Goal: Navigation & Orientation: Find specific page/section

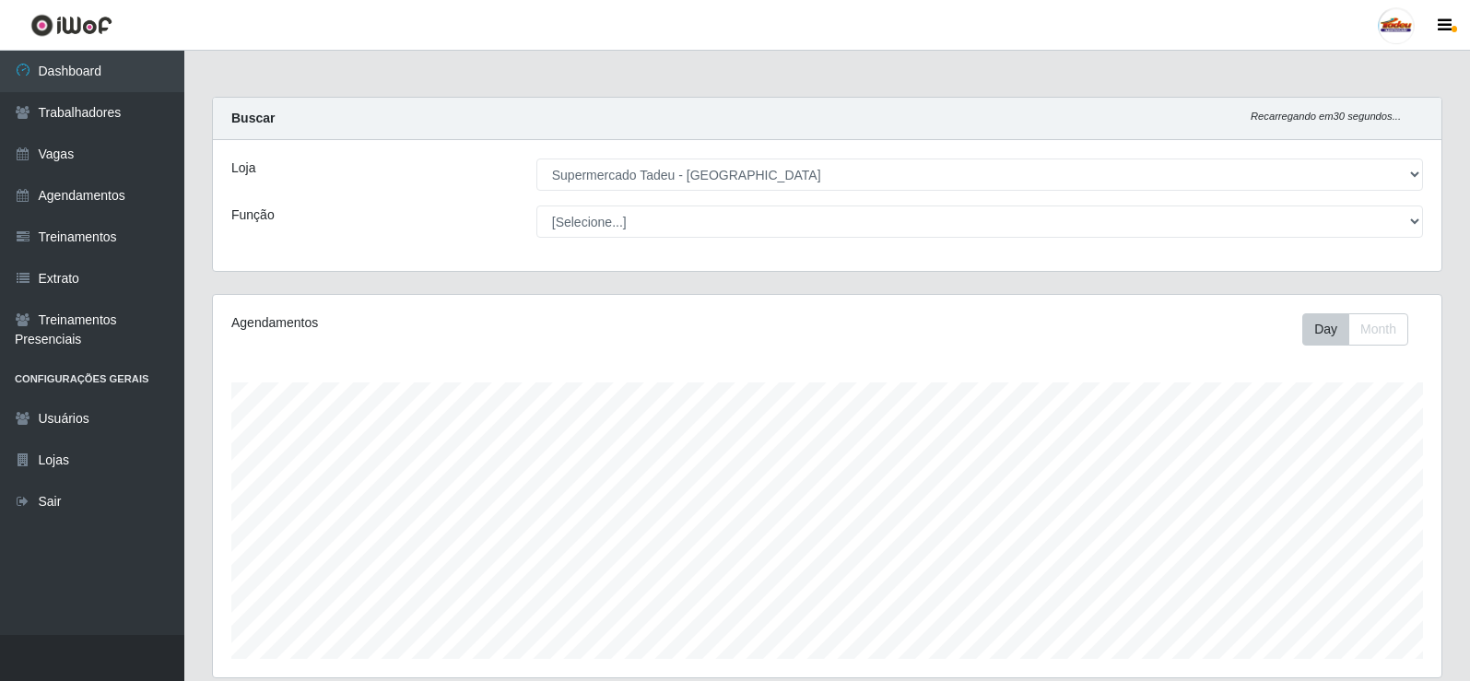
select select "195"
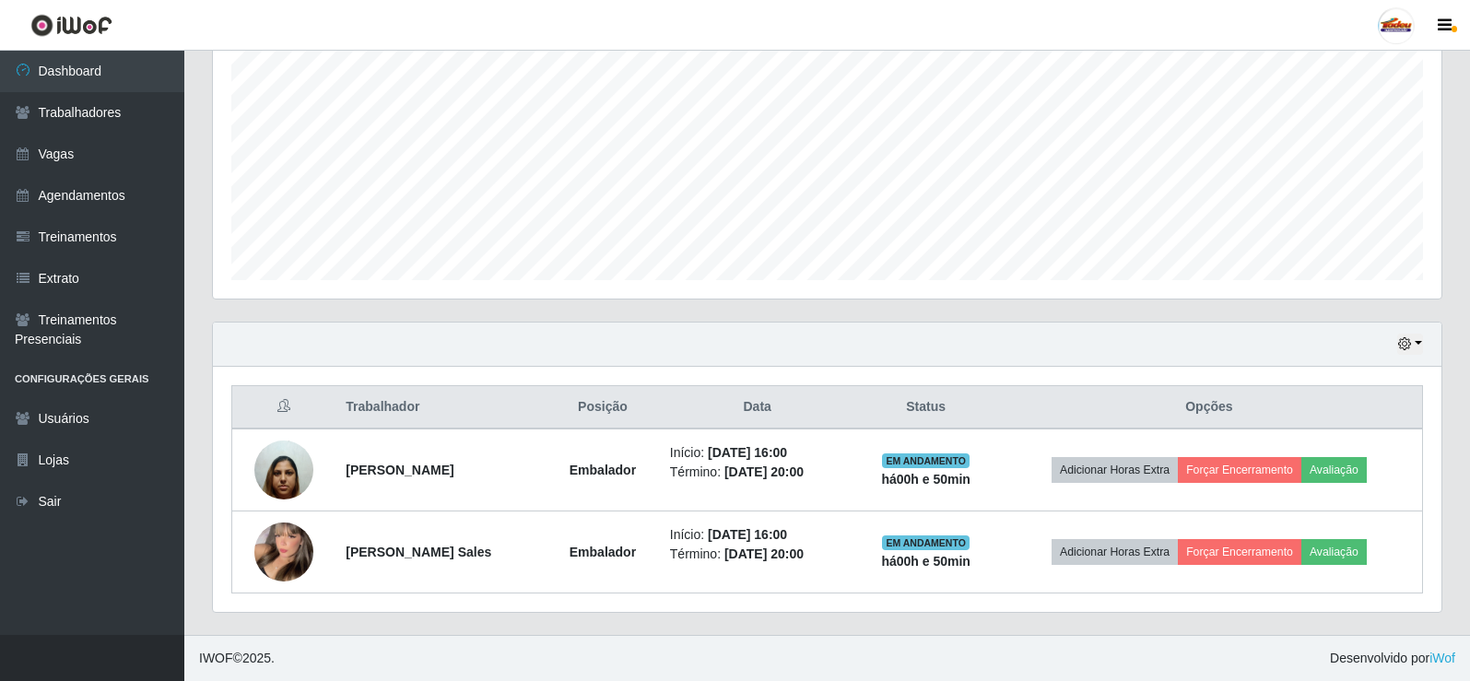
scroll to position [383, 1229]
click at [61, 137] on link "Vagas" at bounding box center [92, 154] width 184 height 41
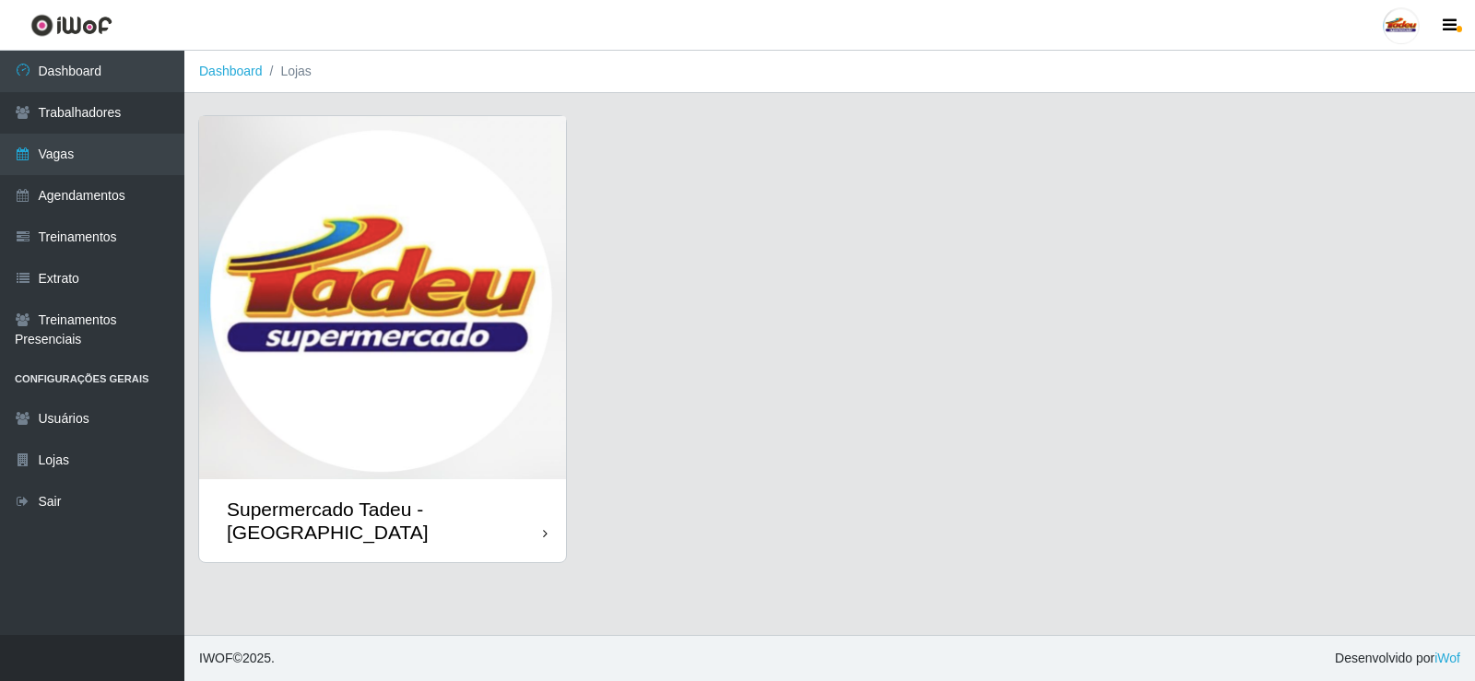
click at [408, 253] on img at bounding box center [382, 297] width 367 height 363
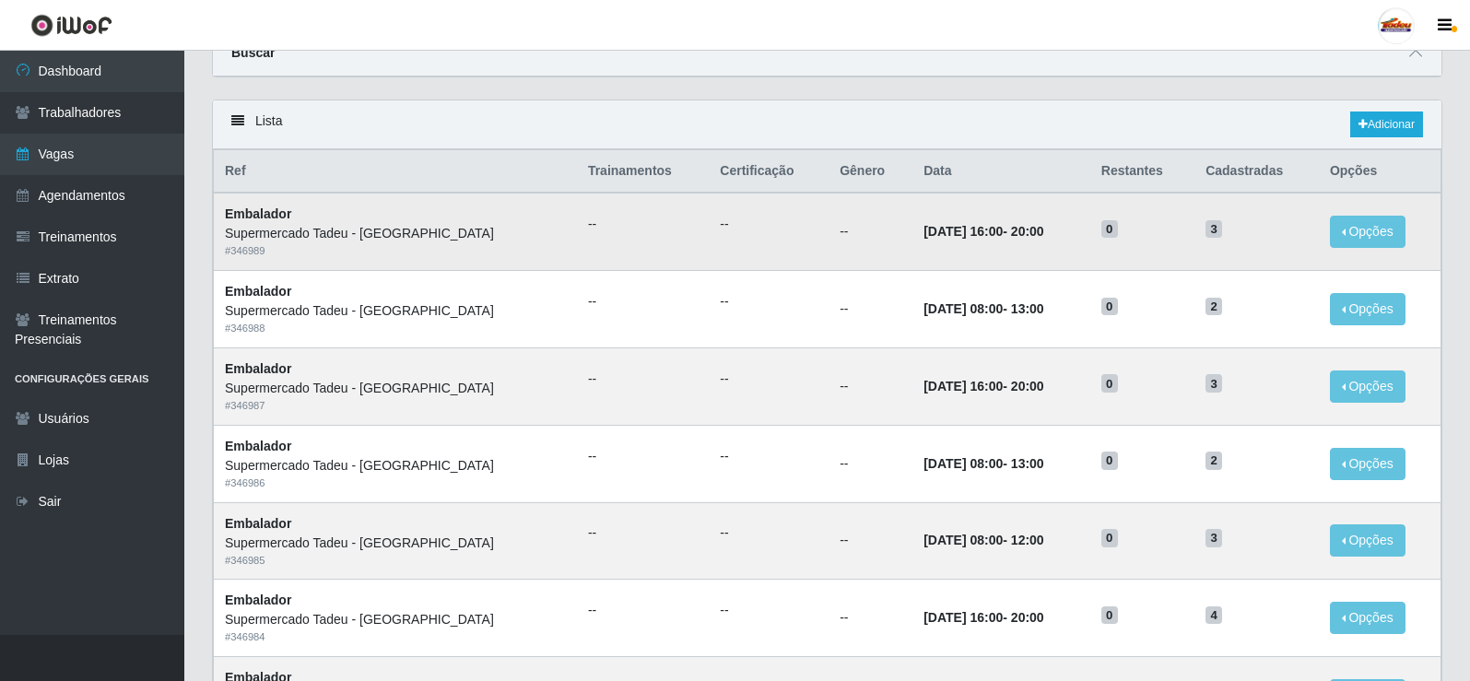
scroll to position [645, 0]
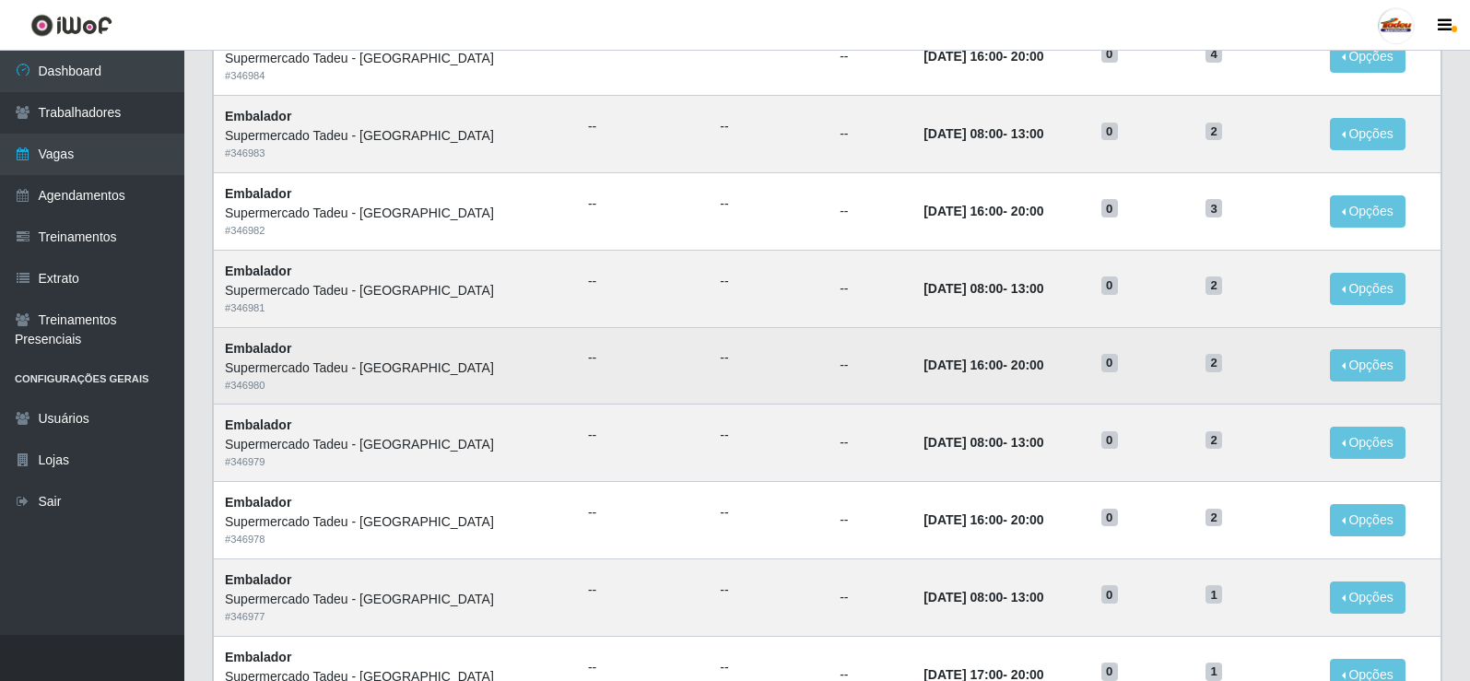
click at [912, 381] on td "[DATE] 16:00 - 20:00" at bounding box center [1001, 365] width 178 height 77
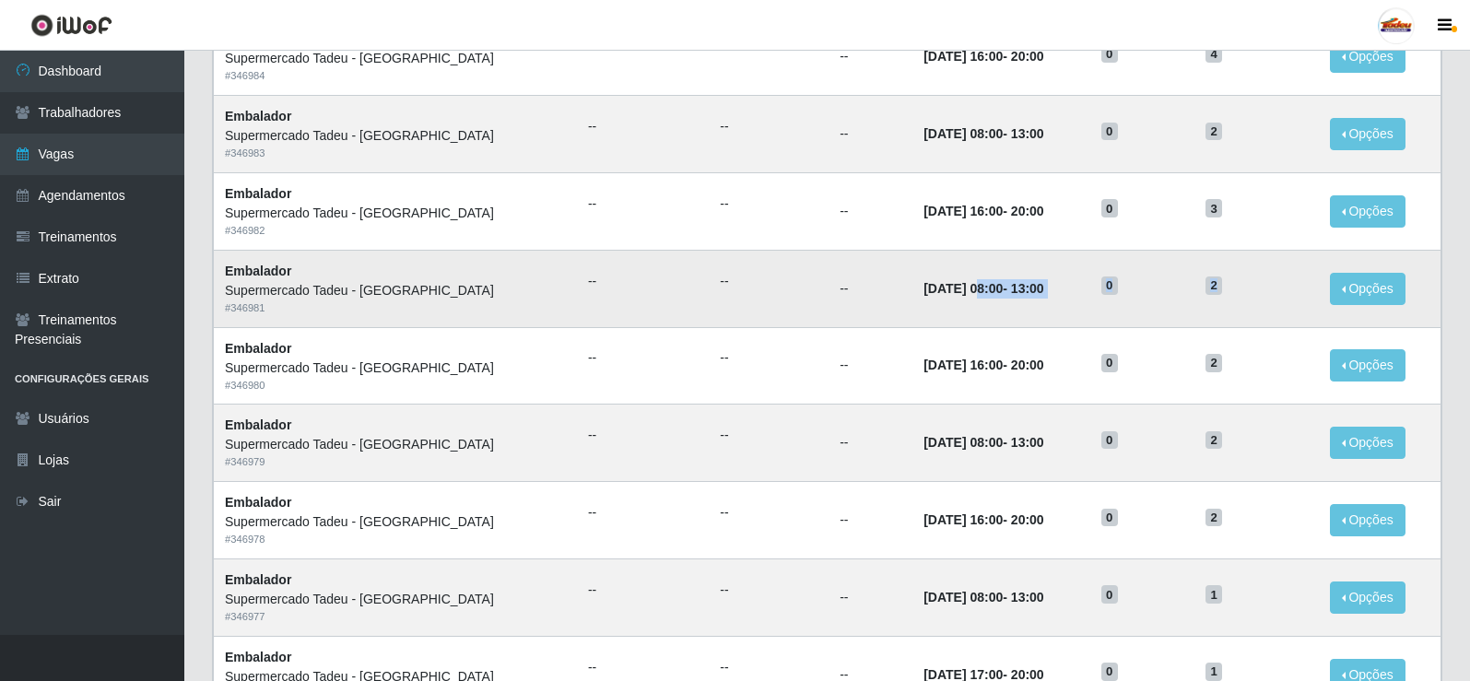
drag, startPoint x: 1236, startPoint y: 291, endPoint x: 939, endPoint y: 278, distance: 297.1
click at [923, 295] on tr "Embalador Supermercado Tadeu - [GEOGRAPHIC_DATA] # 346981 -- -- -- [DATE] 08:00…" at bounding box center [828, 288] width 1228 height 77
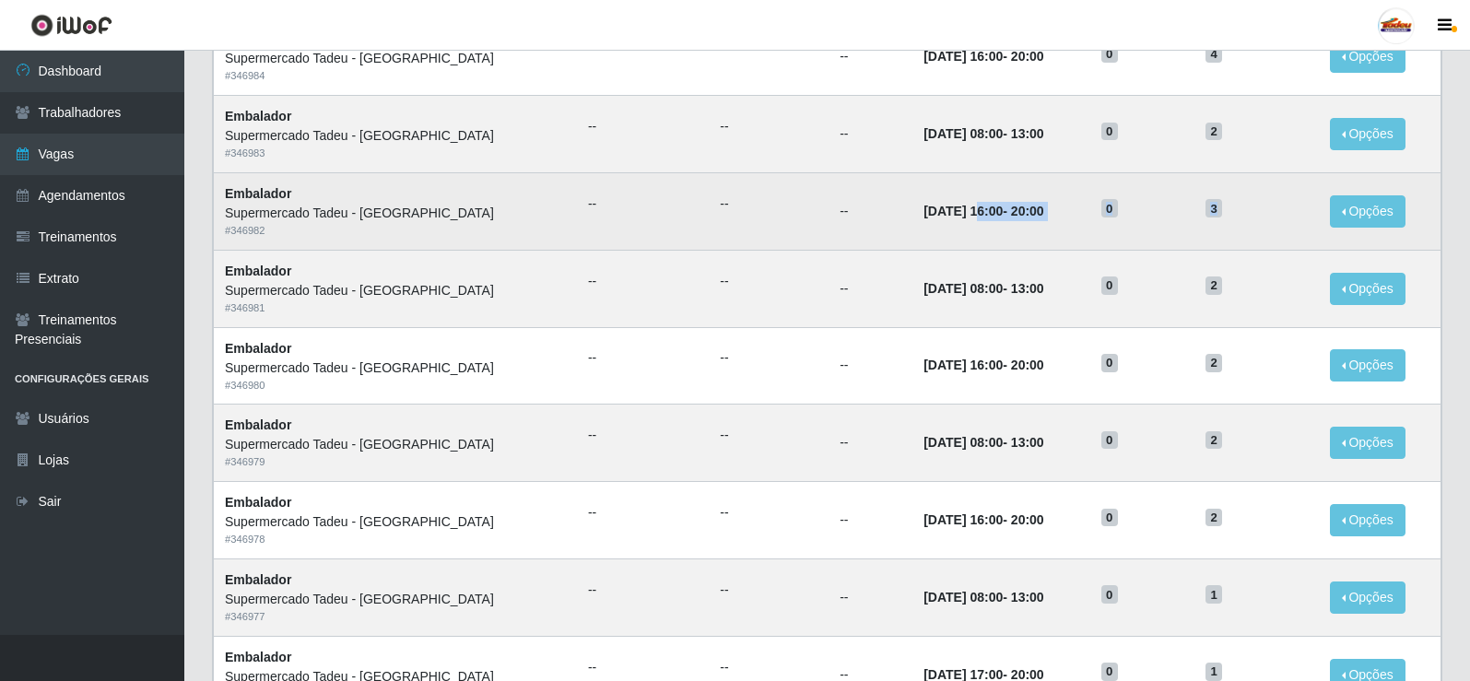
drag, startPoint x: 974, startPoint y: 210, endPoint x: 1248, endPoint y: 196, distance: 274.1
click at [1248, 196] on tr "Embalador Supermercado Tadeu - [GEOGRAPHIC_DATA] # 346982 -- -- -- [DATE] 16:00…" at bounding box center [828, 210] width 1228 height 77
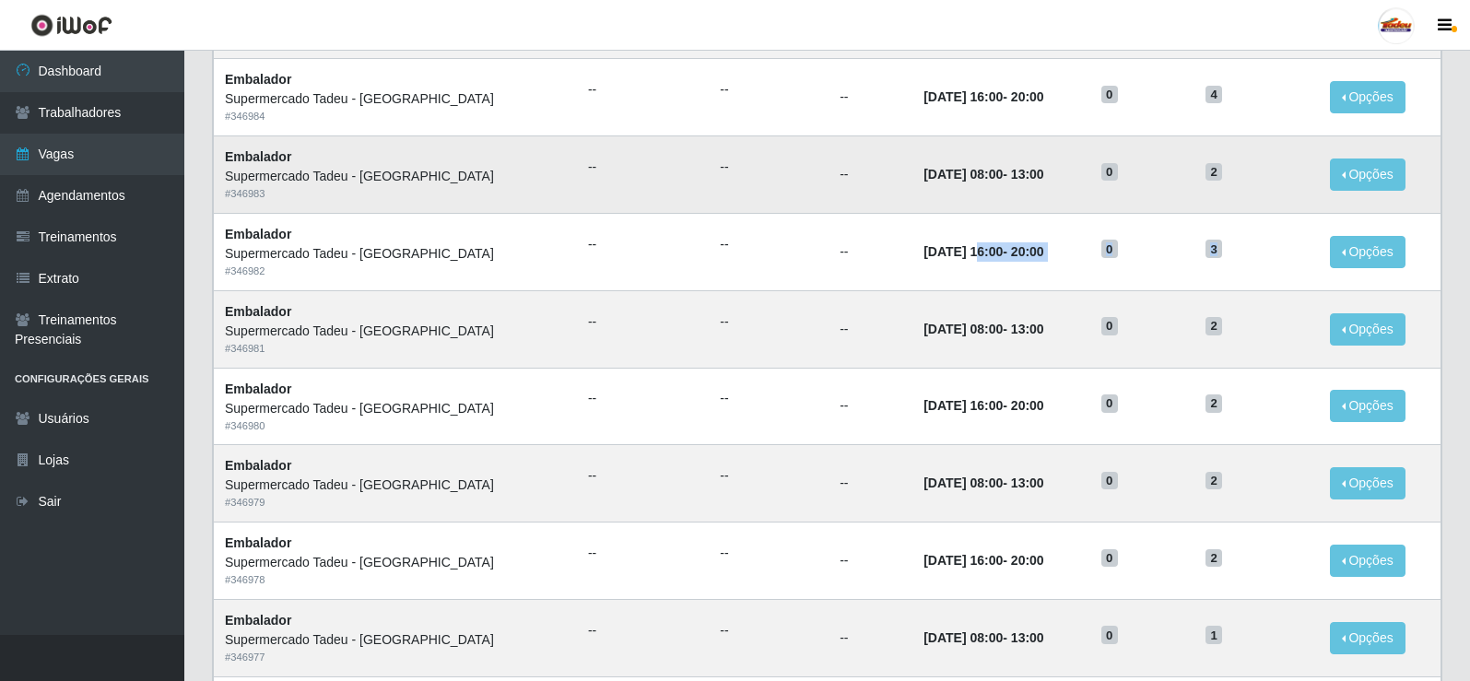
scroll to position [553, 0]
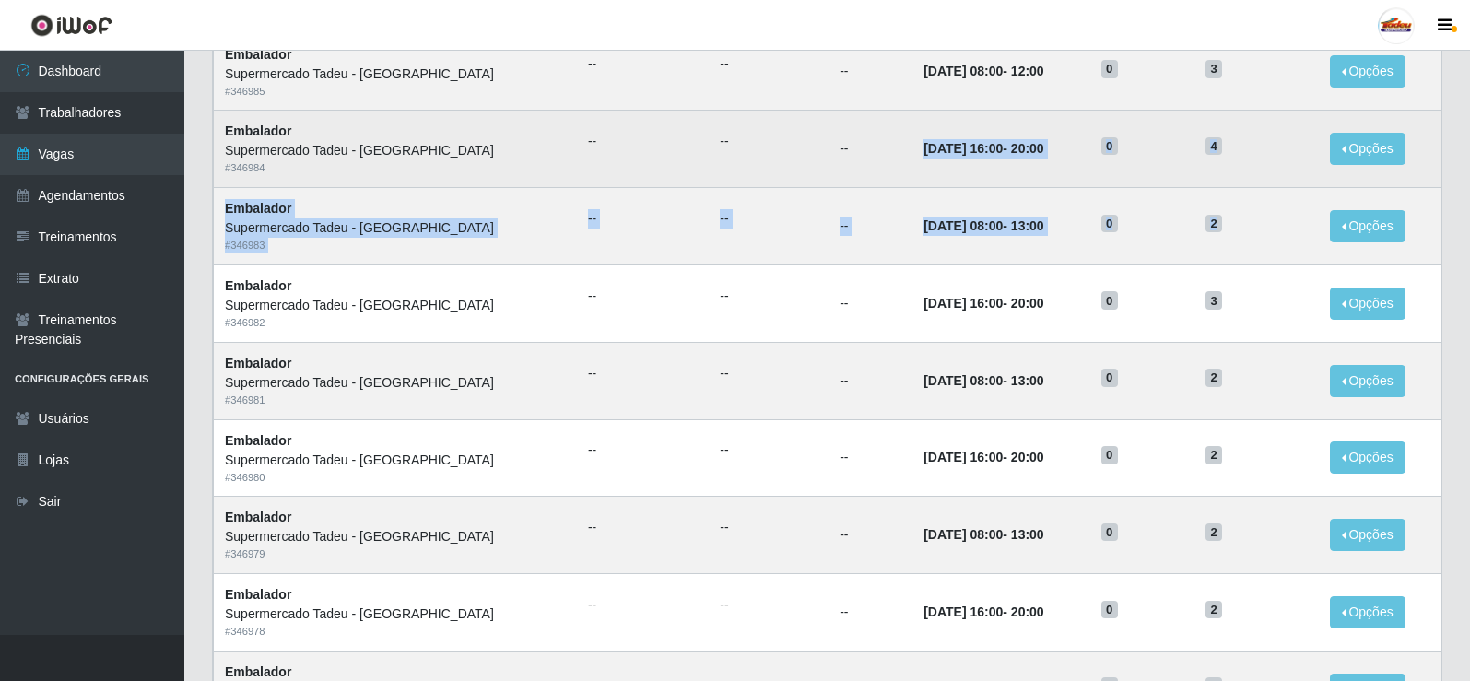
drag, startPoint x: 1234, startPoint y: 224, endPoint x: 844, endPoint y: 147, distance: 397.5
click at [844, 147] on tbody "Embalador Supermercado Tadeu - [GEOGRAPHIC_DATA] # 346989 -- -- -- [DATE] 16:00…" at bounding box center [828, 302] width 1228 height 1159
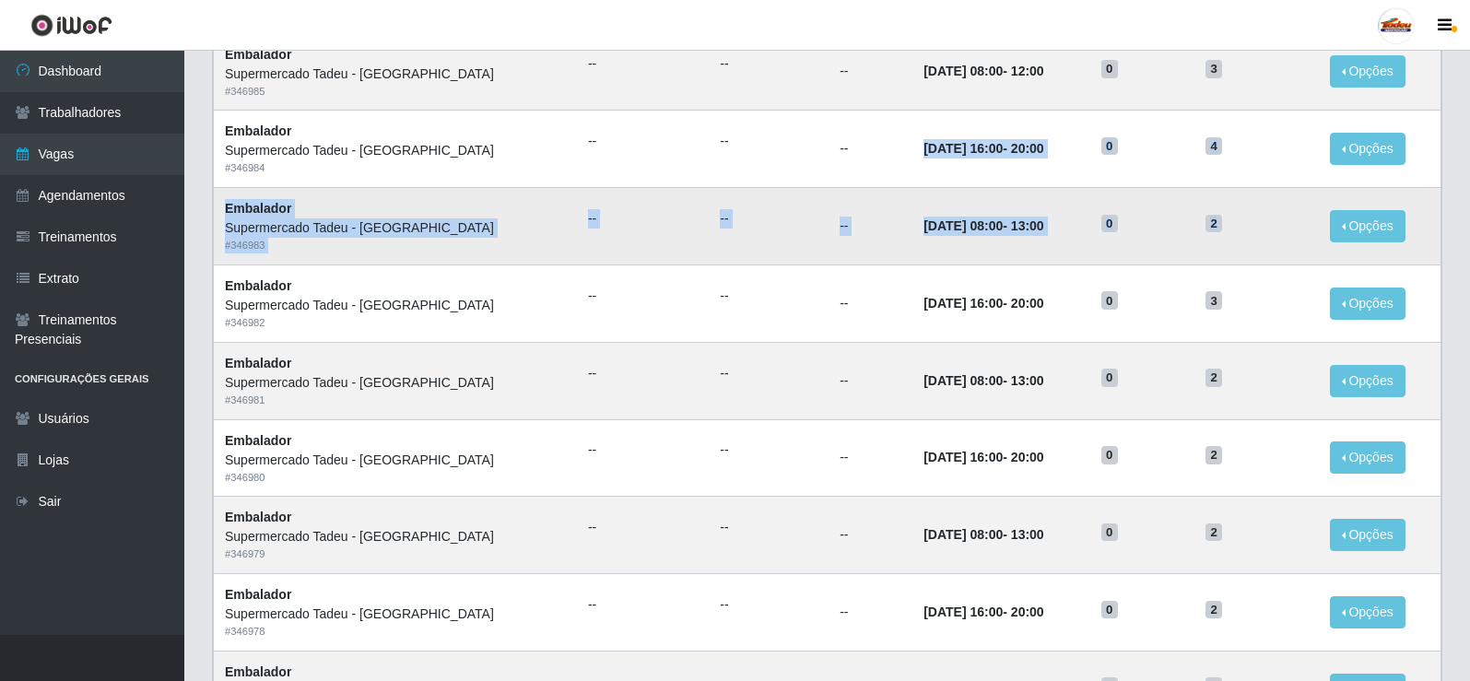
click at [577, 234] on td "--" at bounding box center [643, 226] width 132 height 77
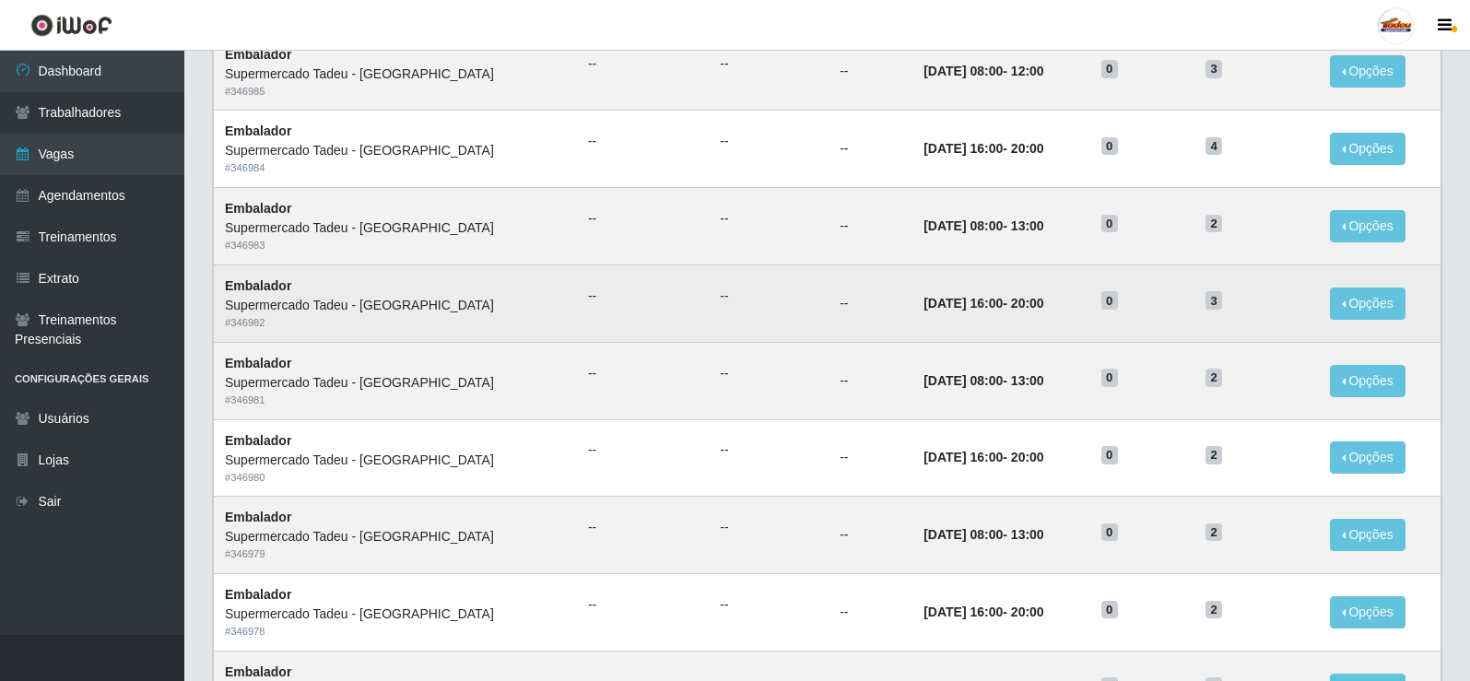
click at [945, 318] on td "[DATE] 16:00 - 20:00" at bounding box center [1001, 303] width 178 height 77
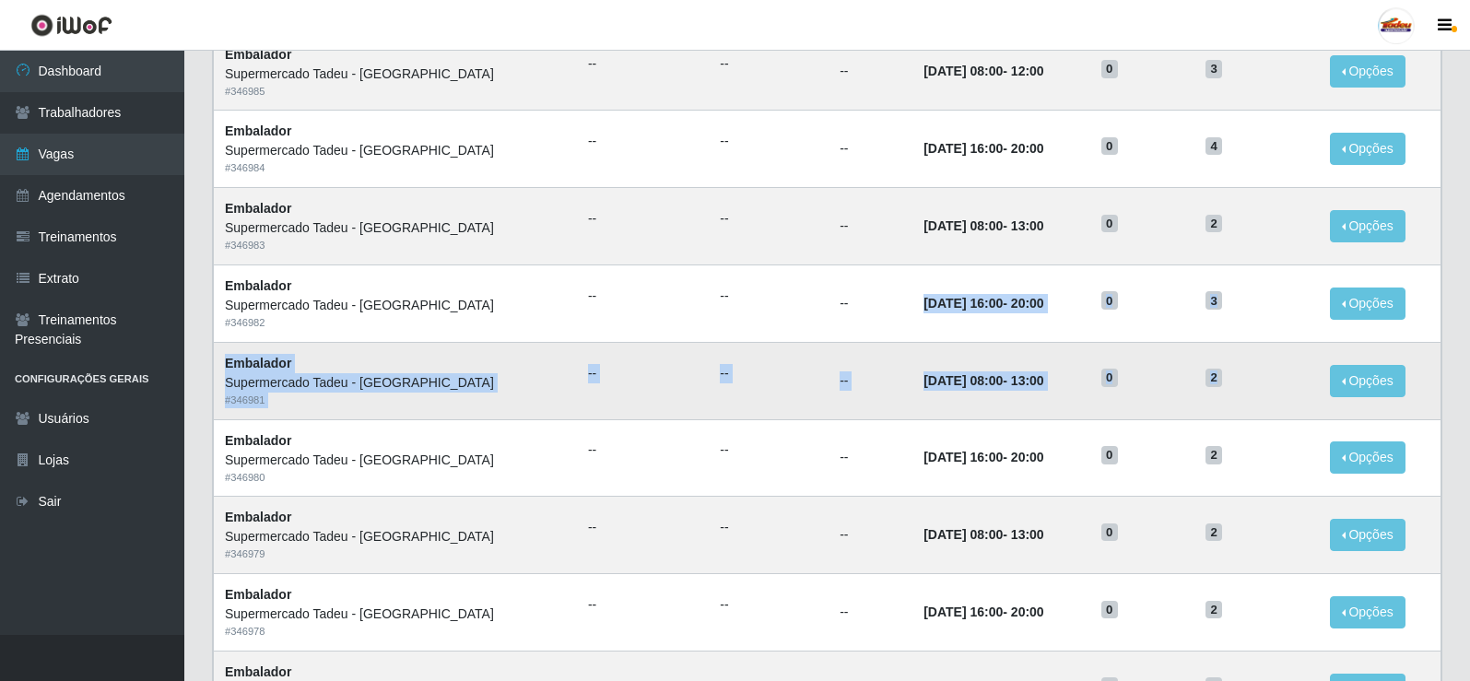
drag, startPoint x: 1218, startPoint y: 377, endPoint x: 1115, endPoint y: 356, distance: 104.5
click at [809, 304] on tbody "Embalador Supermercado Tadeu - [GEOGRAPHIC_DATA] # 346989 -- -- -- [DATE] 16:00…" at bounding box center [828, 302] width 1228 height 1159
drag, startPoint x: 1126, startPoint y: 358, endPoint x: 1184, endPoint y: 375, distance: 60.6
click at [1126, 359] on td "0" at bounding box center [1142, 380] width 104 height 77
click at [1206, 375] on span "2" at bounding box center [1214, 378] width 17 height 18
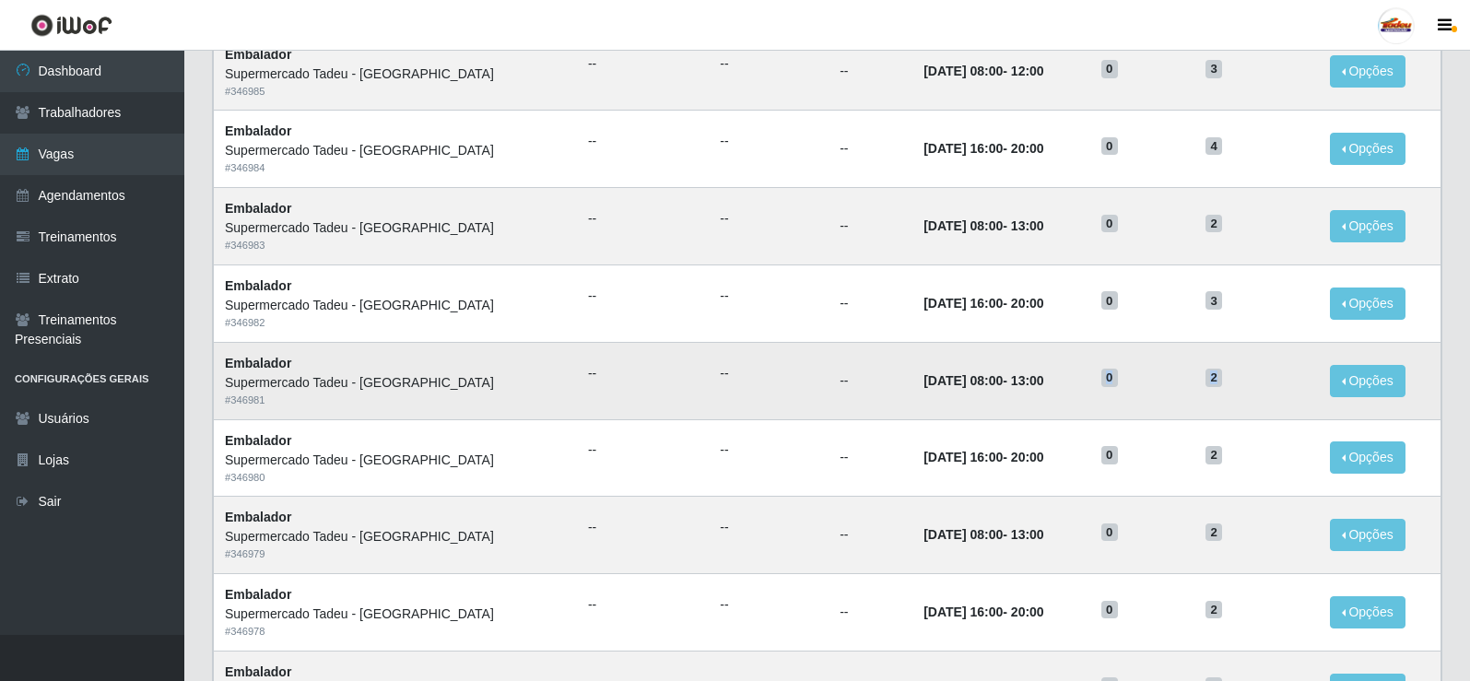
drag, startPoint x: 1218, startPoint y: 379, endPoint x: 1055, endPoint y: 382, distance: 163.2
click at [1055, 382] on tr "Embalador Supermercado Tadeu - [GEOGRAPHIC_DATA] # 346981 -- -- -- [DATE] 08:00…" at bounding box center [828, 380] width 1228 height 77
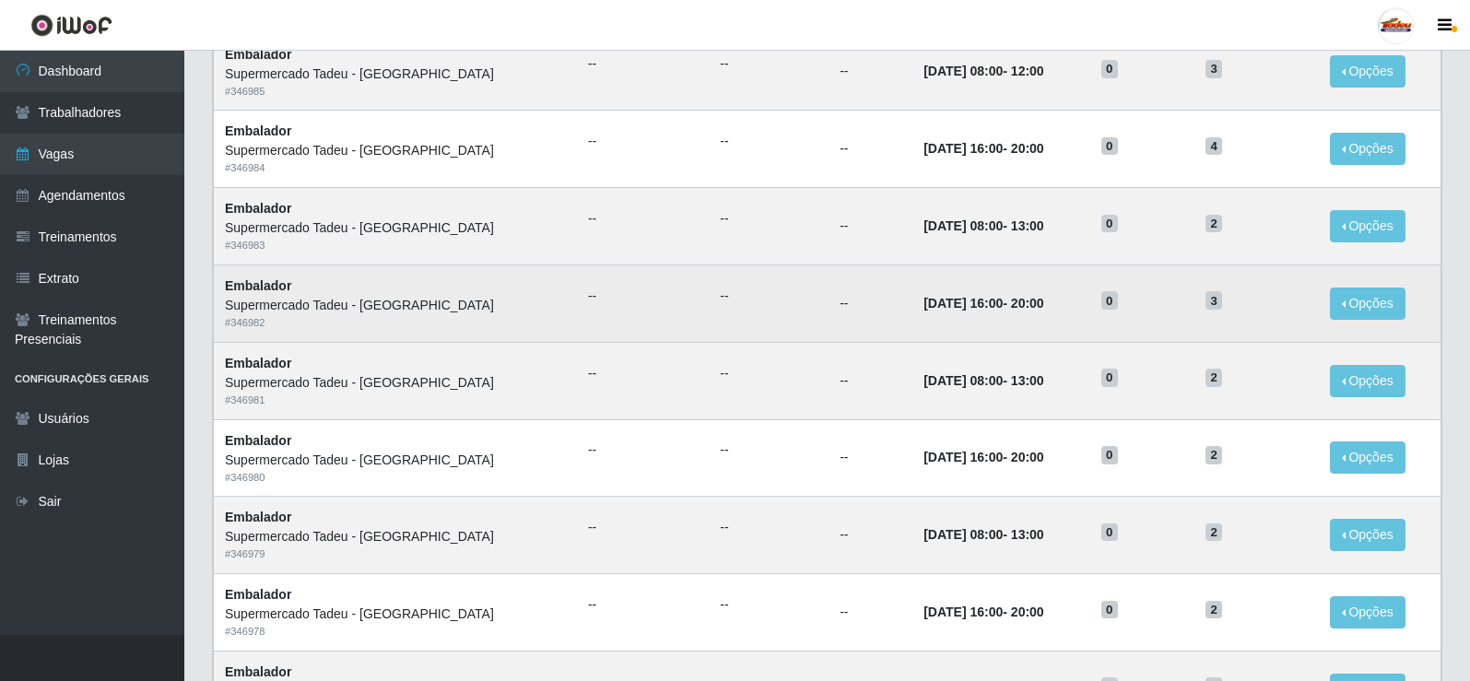
click at [1235, 303] on h5 "3" at bounding box center [1257, 299] width 102 height 19
drag, startPoint x: 1059, startPoint y: 304, endPoint x: 1041, endPoint y: 306, distance: 18.5
click at [1040, 306] on tr "Embalador Supermercado Tadeu - [GEOGRAPHIC_DATA] # 346982 -- -- -- [DATE] 16:00…" at bounding box center [828, 303] width 1228 height 77
drag, startPoint x: 986, startPoint y: 305, endPoint x: 921, endPoint y: 312, distance: 65.9
click at [1011, 305] on time "20:00" at bounding box center [1027, 303] width 33 height 15
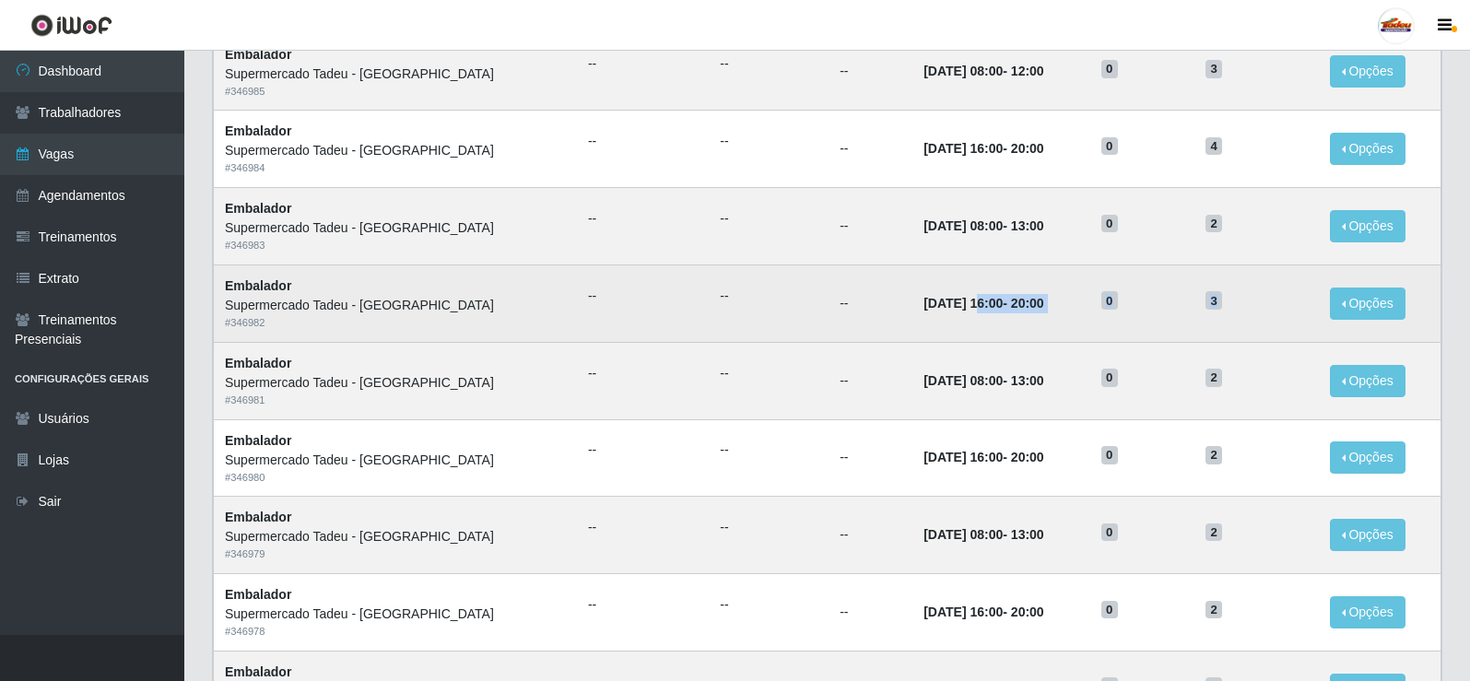
drag, startPoint x: 918, startPoint y: 310, endPoint x: 1253, endPoint y: 314, distance: 334.6
click at [1253, 314] on tr "Embalador Supermercado Tadeu - [GEOGRAPHIC_DATA] # 346982 -- -- -- [DATE] 16:00…" at bounding box center [828, 303] width 1228 height 77
click at [963, 310] on time "[DATE] 16:00" at bounding box center [963, 303] width 79 height 15
drag, startPoint x: 830, startPoint y: 305, endPoint x: 1206, endPoint y: 302, distance: 377.0
click at [1206, 302] on tr "Embalador Supermercado Tadeu - [GEOGRAPHIC_DATA] # 346982 -- -- -- [DATE] 16:00…" at bounding box center [828, 303] width 1228 height 77
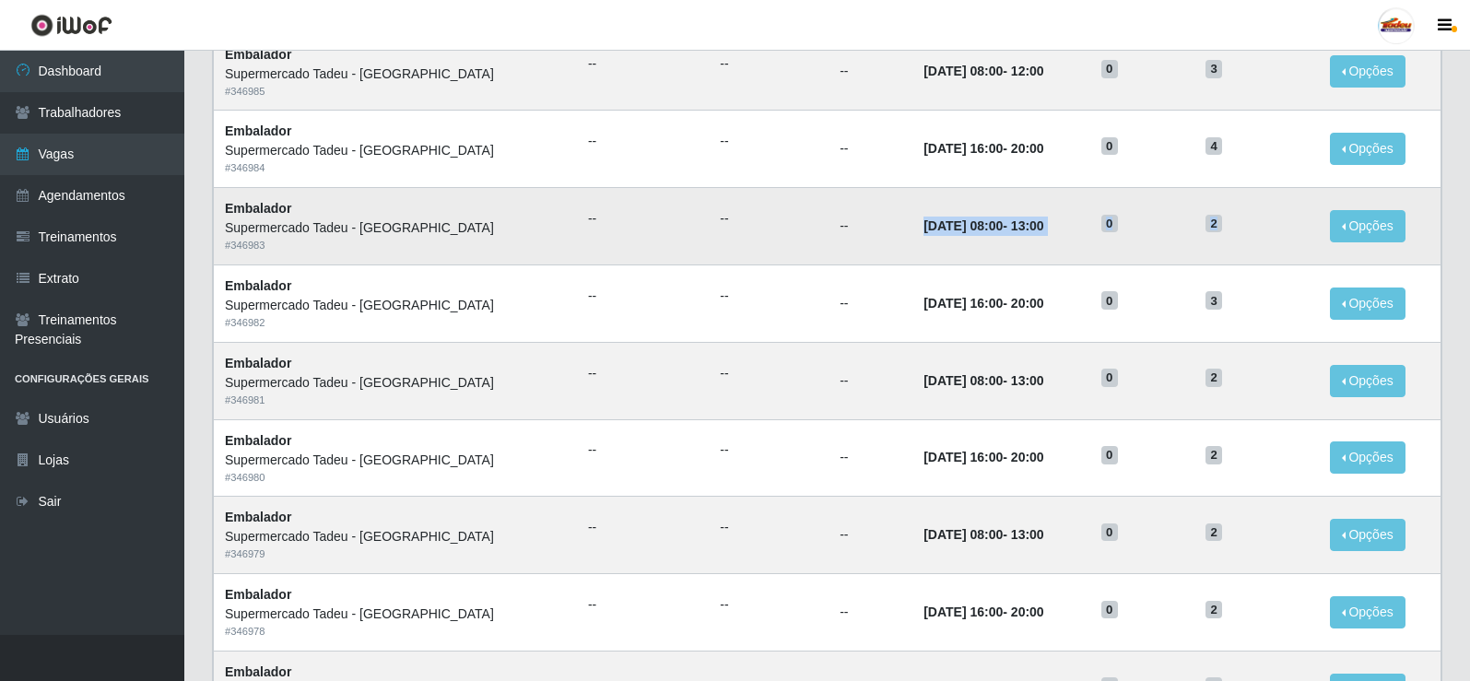
drag, startPoint x: 852, startPoint y: 230, endPoint x: 1218, endPoint y: 229, distance: 365.9
click at [1218, 229] on tr "Embalador Supermercado Tadeu - [GEOGRAPHIC_DATA] # 346983 -- -- -- [DATE] 08:00…" at bounding box center [828, 226] width 1228 height 77
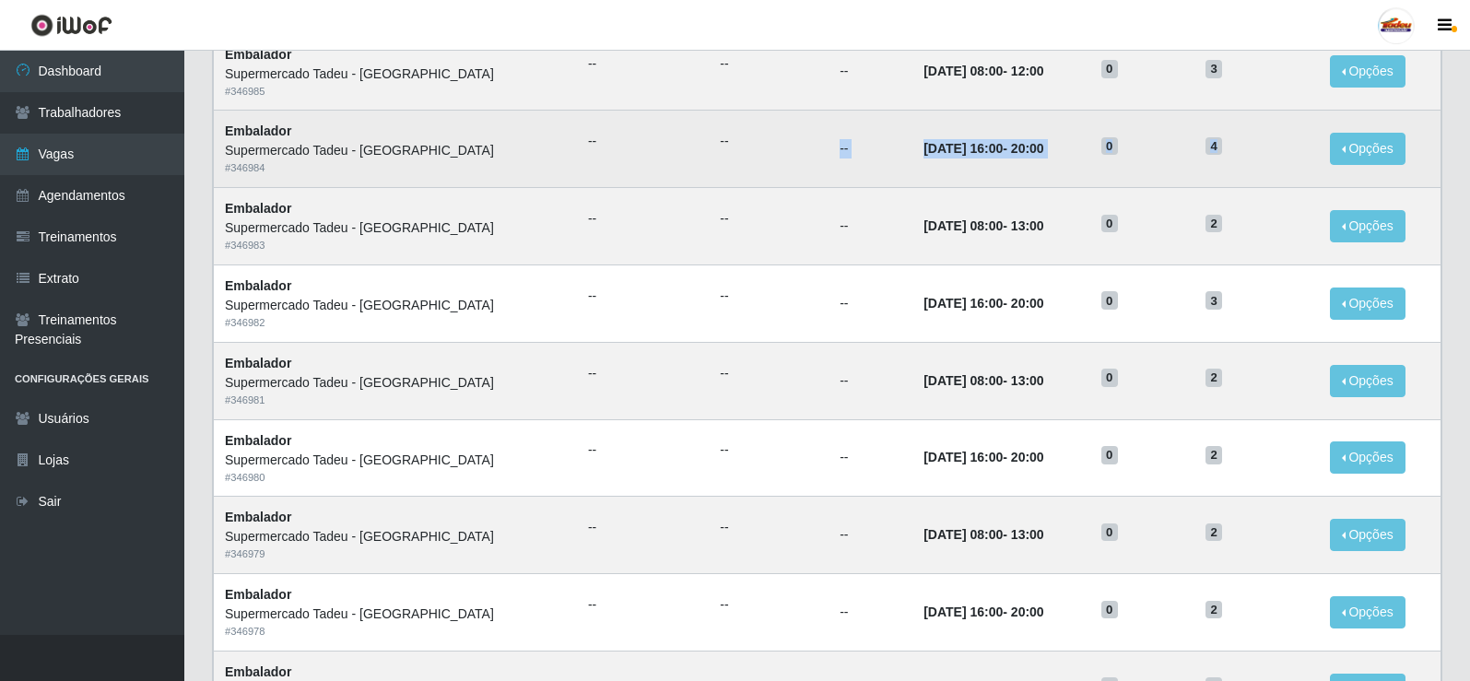
drag, startPoint x: 1220, startPoint y: 147, endPoint x: 734, endPoint y: 159, distance: 486.8
click at [734, 159] on tr "Embalador Supermercado Tadeu - [GEOGRAPHIC_DATA] # 346984 -- -- -- [DATE] 16:00…" at bounding box center [828, 149] width 1228 height 77
click at [925, 156] on time "[DATE] 16:00" at bounding box center [963, 148] width 79 height 15
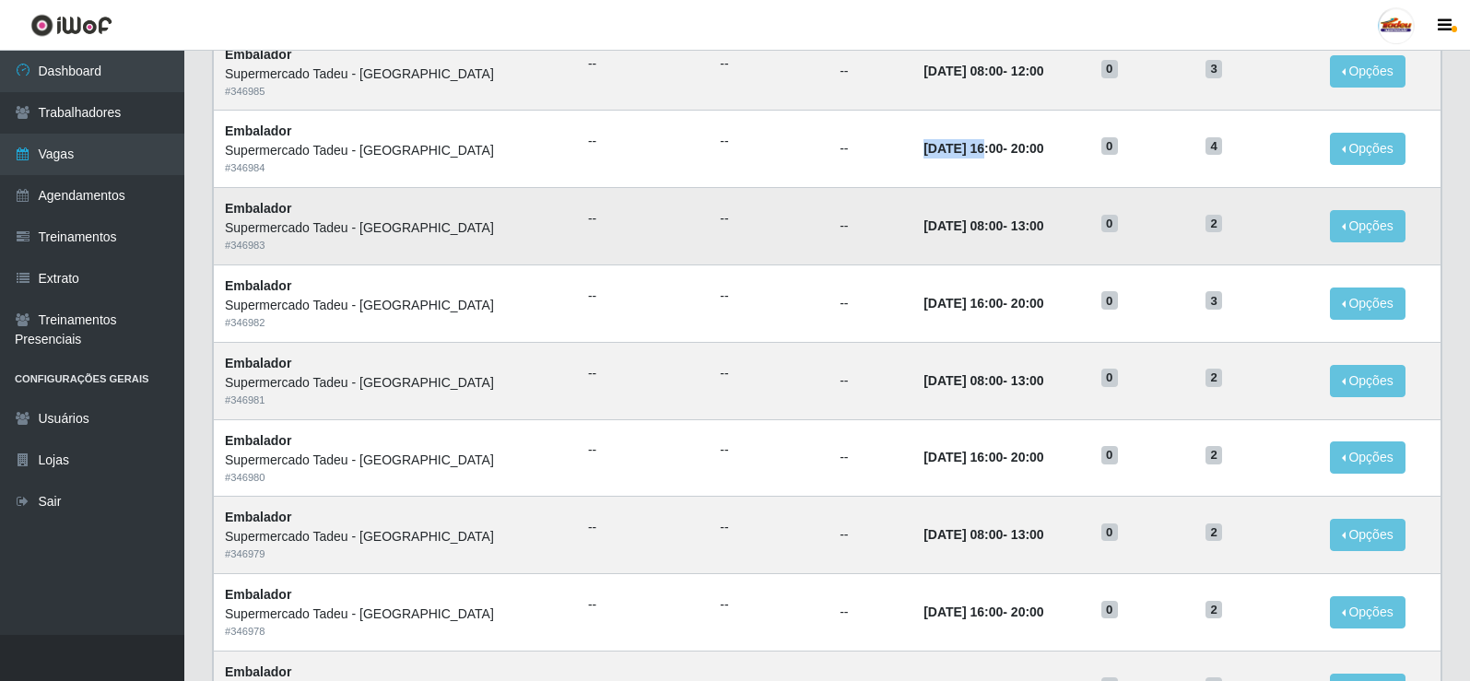
drag, startPoint x: 854, startPoint y: 152, endPoint x: 1042, endPoint y: 206, distance: 194.8
click at [1024, 199] on tbody "Embalador Supermercado Tadeu - [GEOGRAPHIC_DATA] # 346989 -- -- -- [DATE] 16:00…" at bounding box center [828, 302] width 1228 height 1159
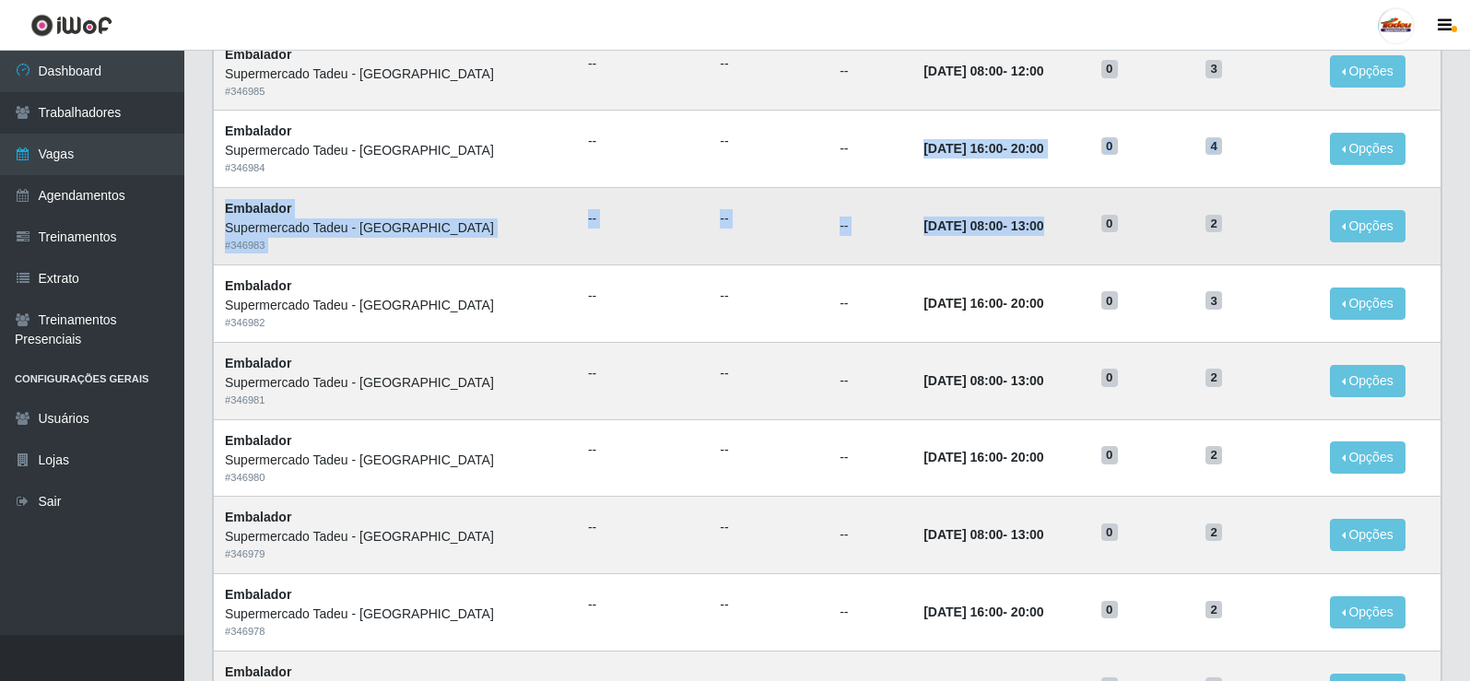
click at [1011, 228] on time "13:00" at bounding box center [1027, 225] width 33 height 15
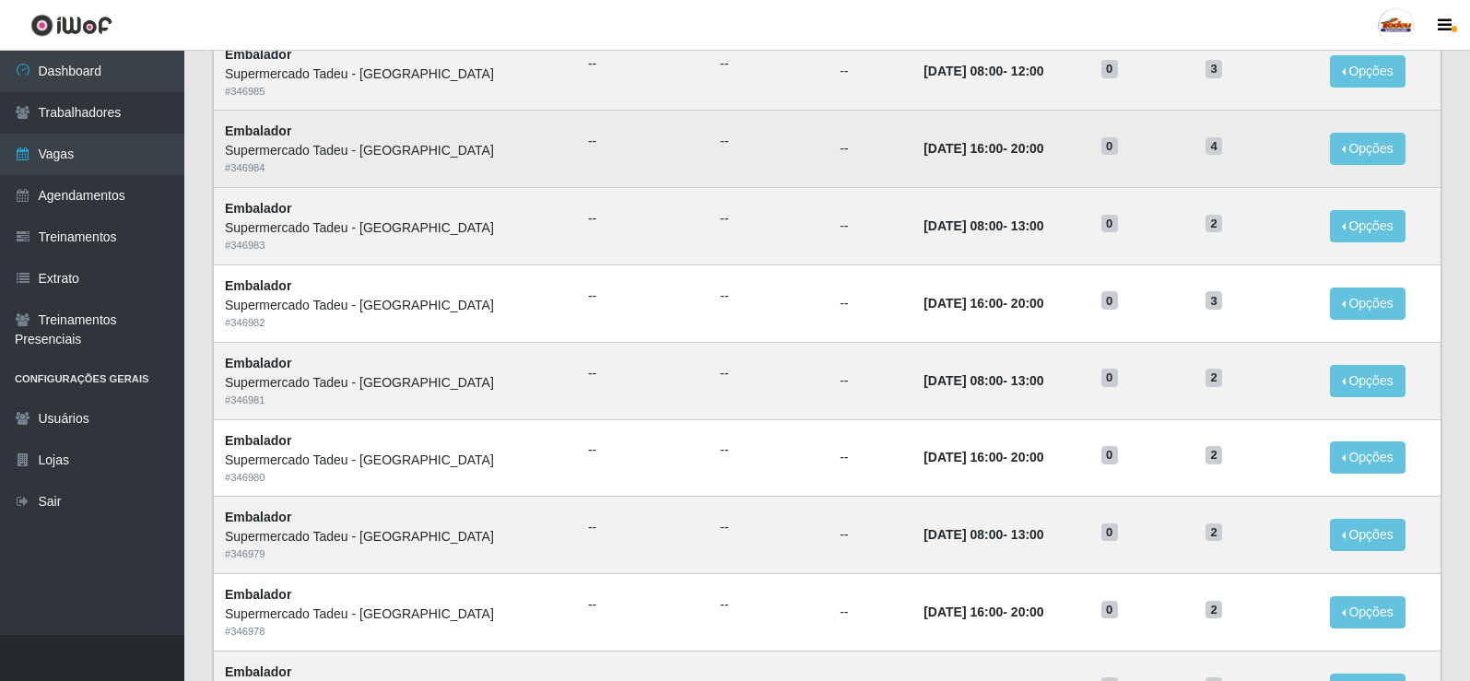
click at [829, 181] on td "--" at bounding box center [871, 149] width 84 height 77
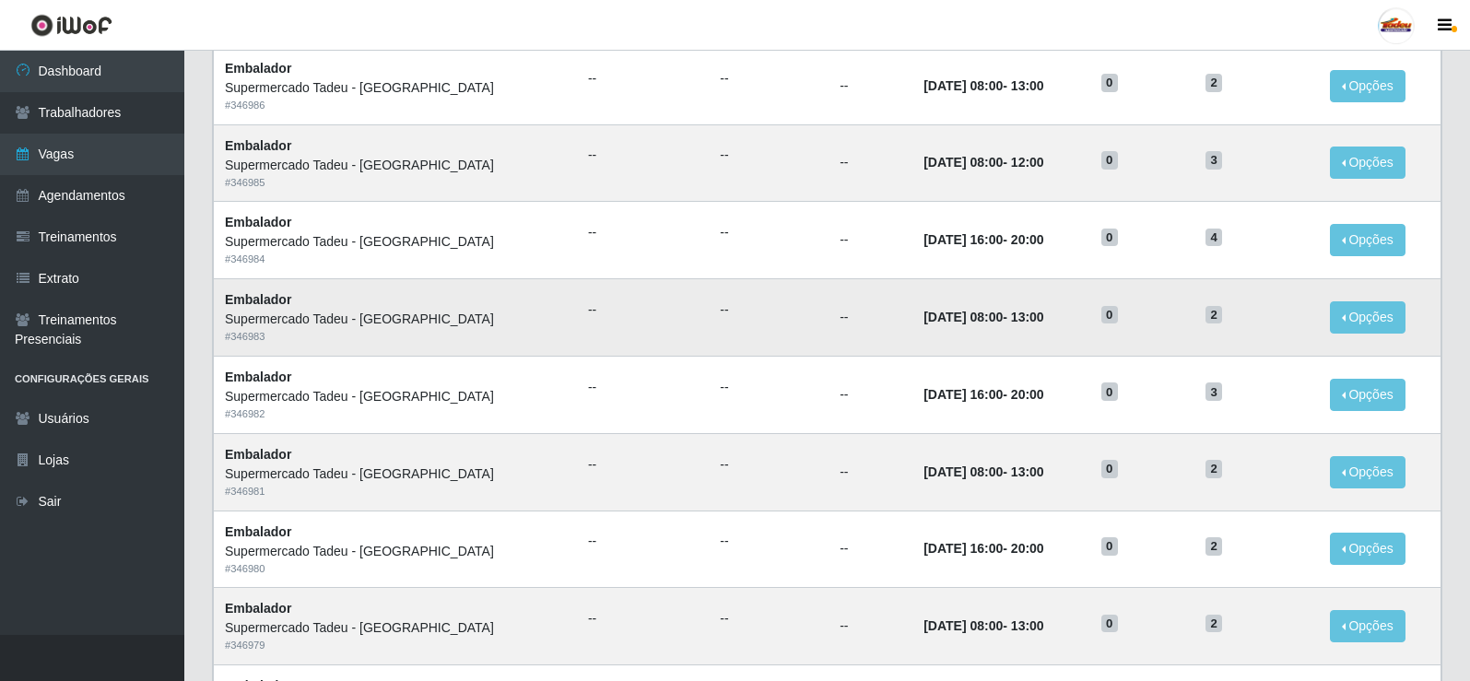
scroll to position [461, 0]
drag, startPoint x: 1237, startPoint y: 317, endPoint x: 851, endPoint y: 317, distance: 386.2
click at [851, 317] on tr "Embalador Supermercado Tadeu - [GEOGRAPHIC_DATA] # 346983 -- -- -- [DATE] 08:00…" at bounding box center [828, 318] width 1228 height 77
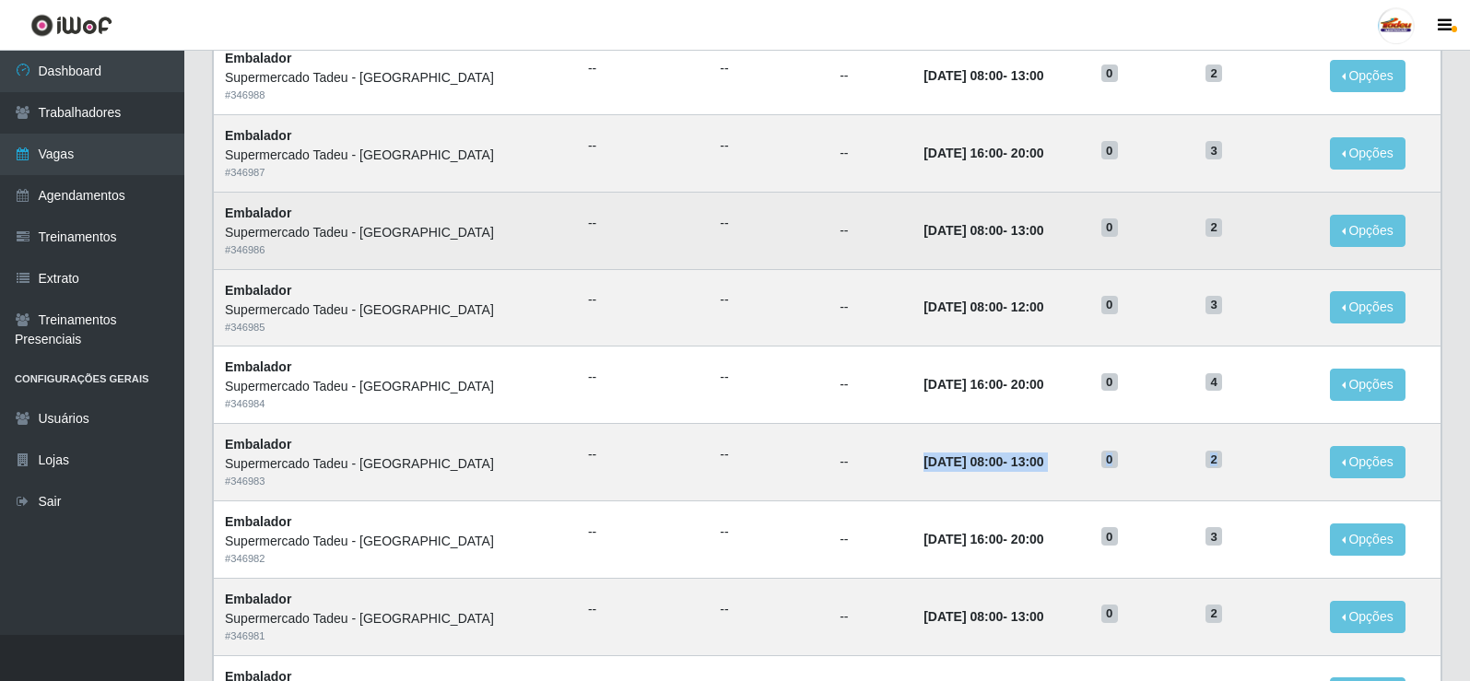
scroll to position [369, 0]
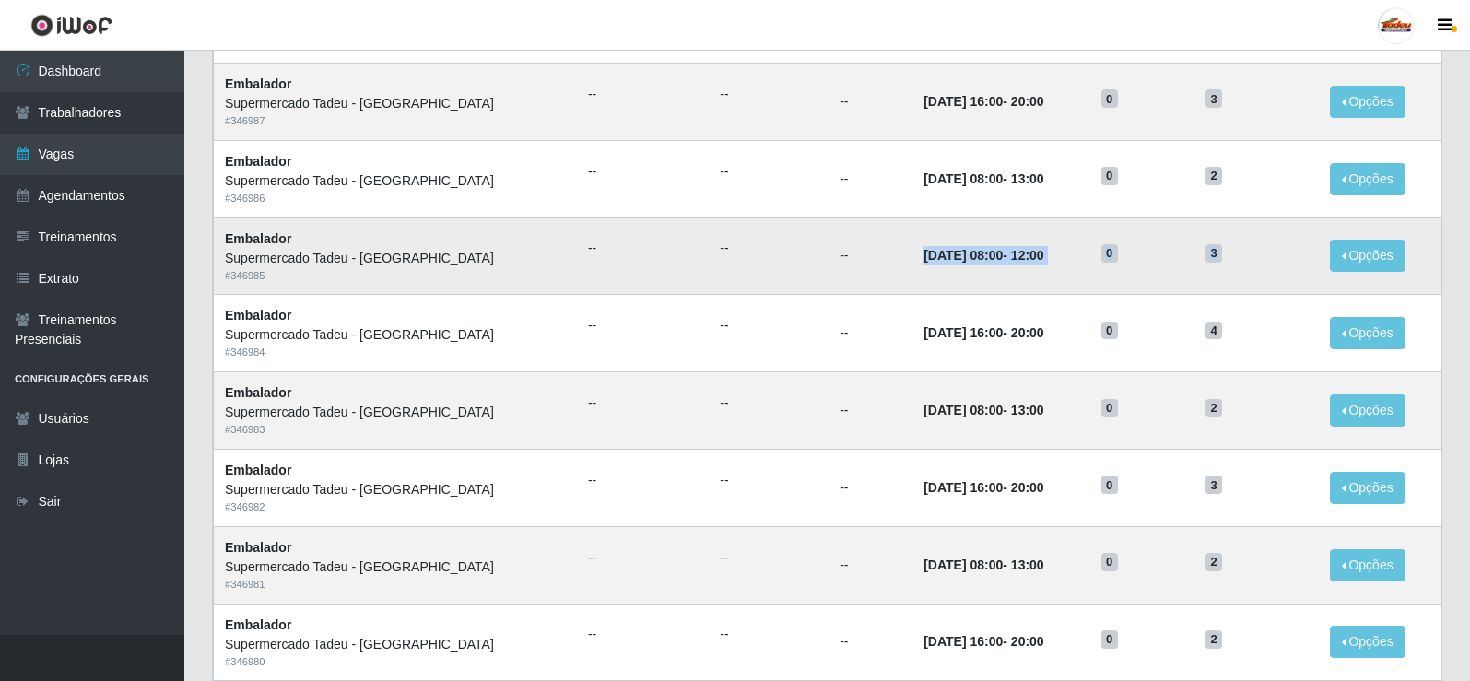
drag, startPoint x: 849, startPoint y: 261, endPoint x: 1249, endPoint y: 264, distance: 400.0
click at [1257, 268] on tr "Embalador Supermercado Tadeu - [GEOGRAPHIC_DATA] # 346985 -- -- -- [DATE] 08:00…" at bounding box center [828, 256] width 1228 height 77
click at [1244, 262] on h5 "3" at bounding box center [1257, 251] width 102 height 19
drag, startPoint x: 1249, startPoint y: 255, endPoint x: 852, endPoint y: 254, distance: 397.3
click at [854, 234] on tr "Embalador Supermercado Tadeu - [GEOGRAPHIC_DATA] # 346985 -- -- -- [DATE] 08:00…" at bounding box center [828, 256] width 1228 height 77
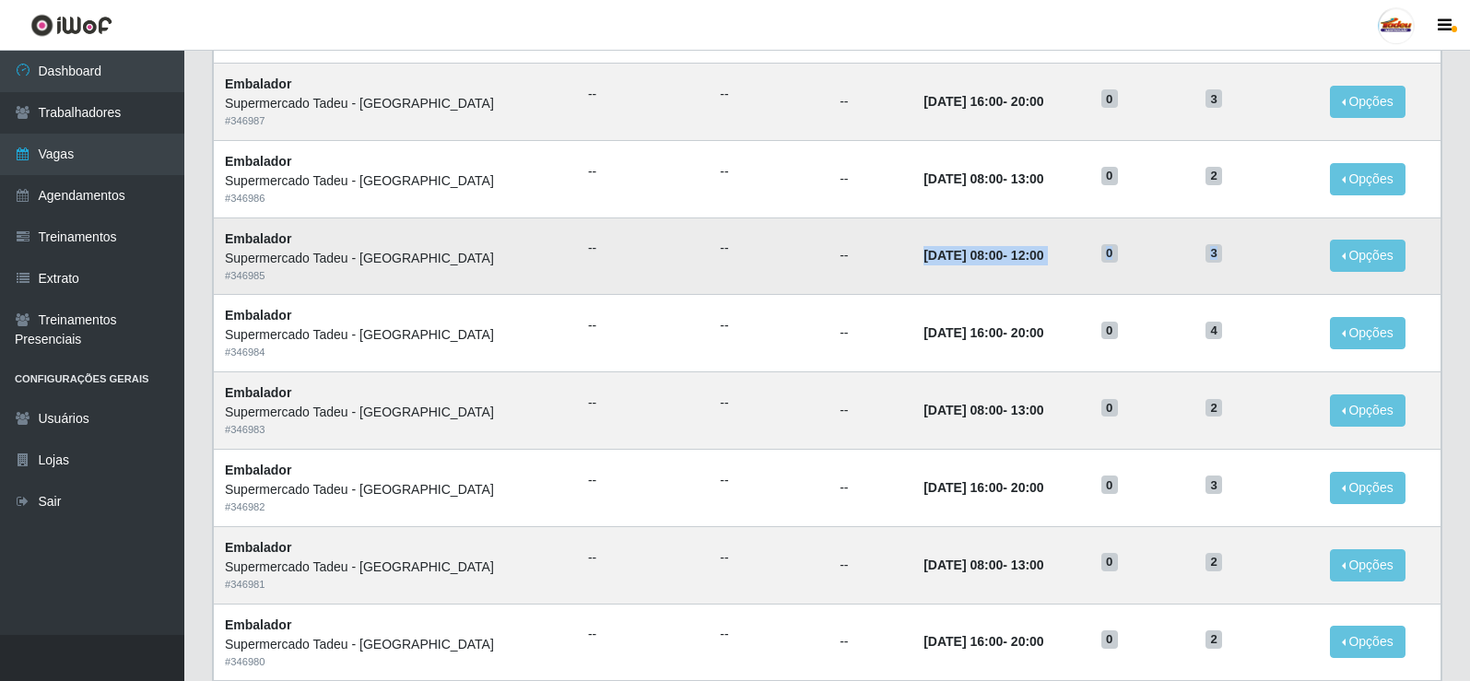
click at [912, 255] on td "[DATE] 08:00 - 12:00" at bounding box center [1001, 256] width 178 height 77
drag, startPoint x: 839, startPoint y: 256, endPoint x: 1233, endPoint y: 258, distance: 394.5
click at [1233, 258] on tr "Embalador Supermercado Tadeu - [GEOGRAPHIC_DATA] # 346985 -- -- -- [DATE] 08:00…" at bounding box center [828, 256] width 1228 height 77
click at [1237, 265] on td "3" at bounding box center [1257, 256] width 124 height 77
drag, startPoint x: 1236, startPoint y: 259, endPoint x: 851, endPoint y: 265, distance: 385.3
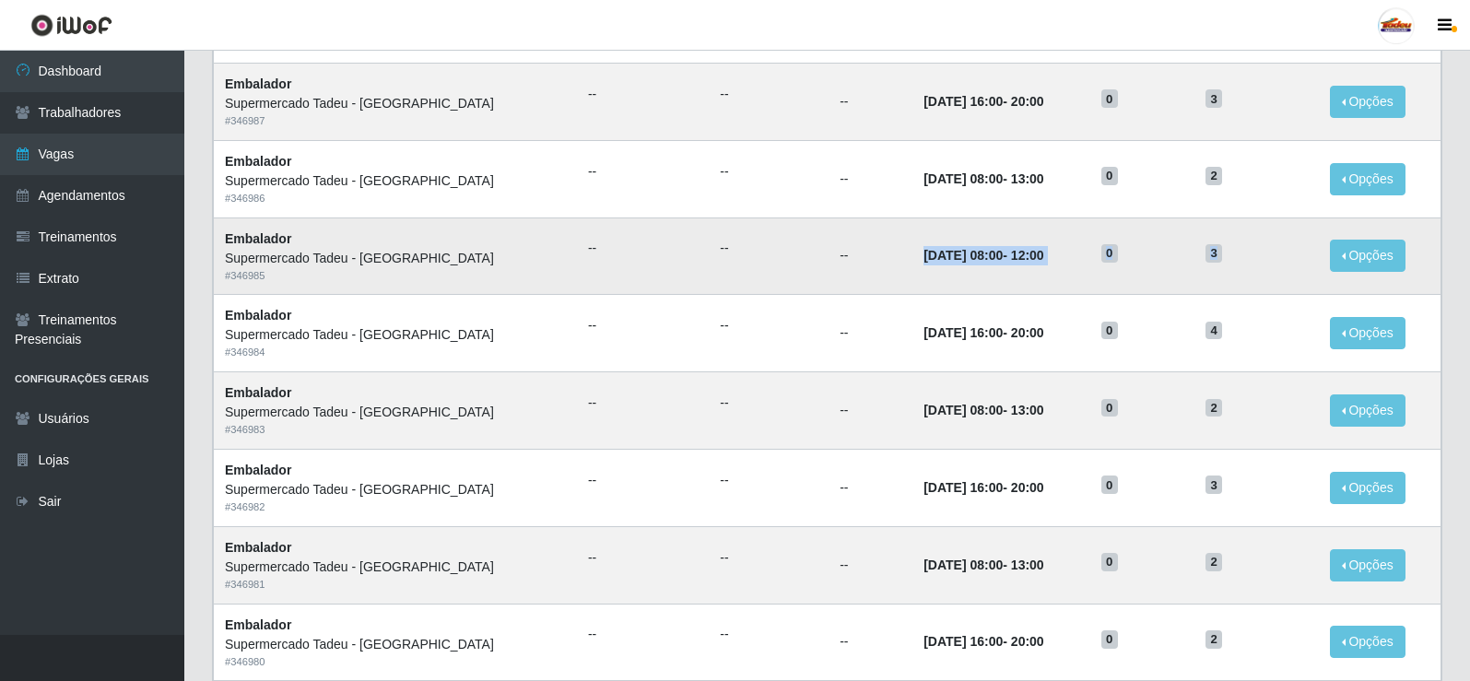
click at [827, 252] on tr "Embalador Supermercado Tadeu - [GEOGRAPHIC_DATA] # 346985 -- -- -- [DATE] 08:00…" at bounding box center [828, 256] width 1228 height 77
click at [912, 265] on td "[DATE] 08:00 - 12:00" at bounding box center [1001, 256] width 178 height 77
drag, startPoint x: 1222, startPoint y: 257, endPoint x: 983, endPoint y: 269, distance: 239.9
click at [983, 269] on tr "Embalador Supermercado Tadeu - [GEOGRAPHIC_DATA] # 346985 -- -- -- [DATE] 08:00…" at bounding box center [828, 256] width 1228 height 77
click at [924, 261] on time "[DATE] 08:00" at bounding box center [963, 255] width 79 height 15
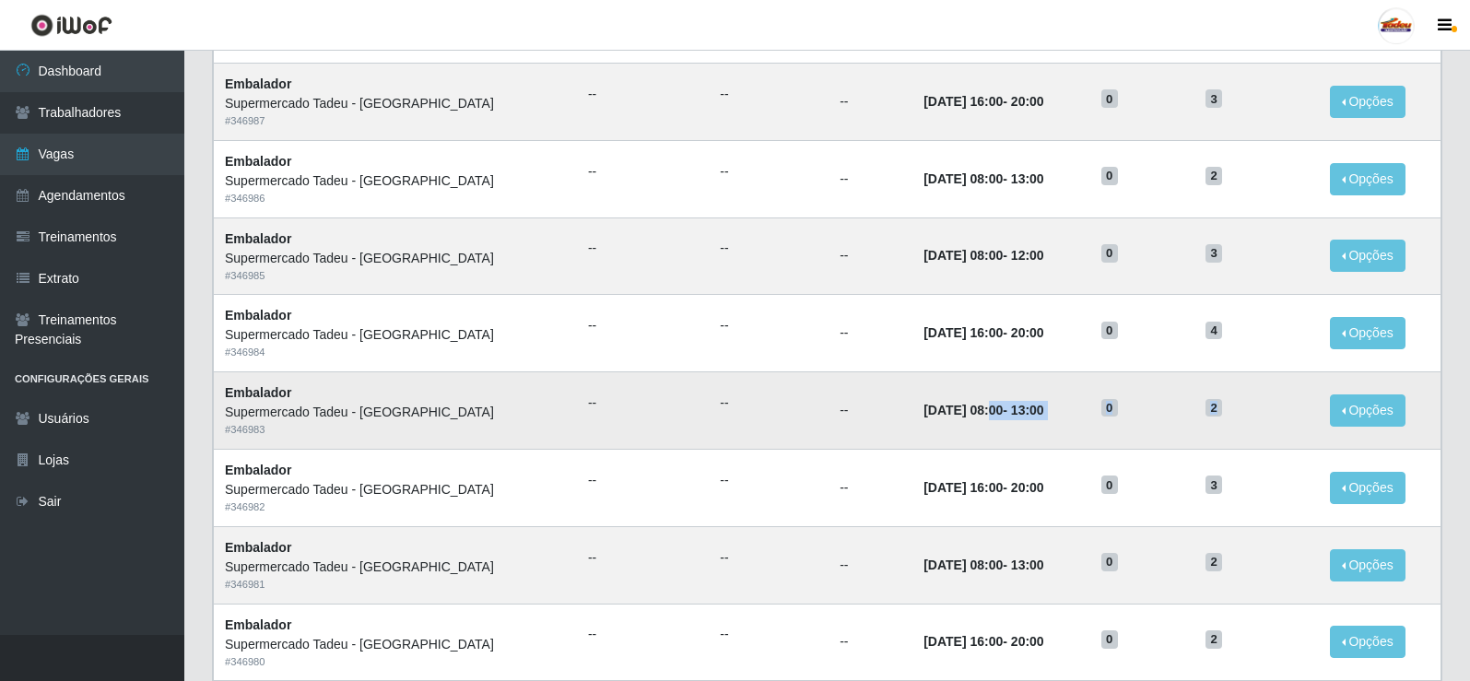
drag, startPoint x: 1234, startPoint y: 411, endPoint x: 876, endPoint y: 418, distance: 358.6
click at [889, 418] on tr "Embalador Supermercado Tadeu - [GEOGRAPHIC_DATA] # 346983 -- -- -- [DATE] 08:00…" at bounding box center [828, 410] width 1228 height 77
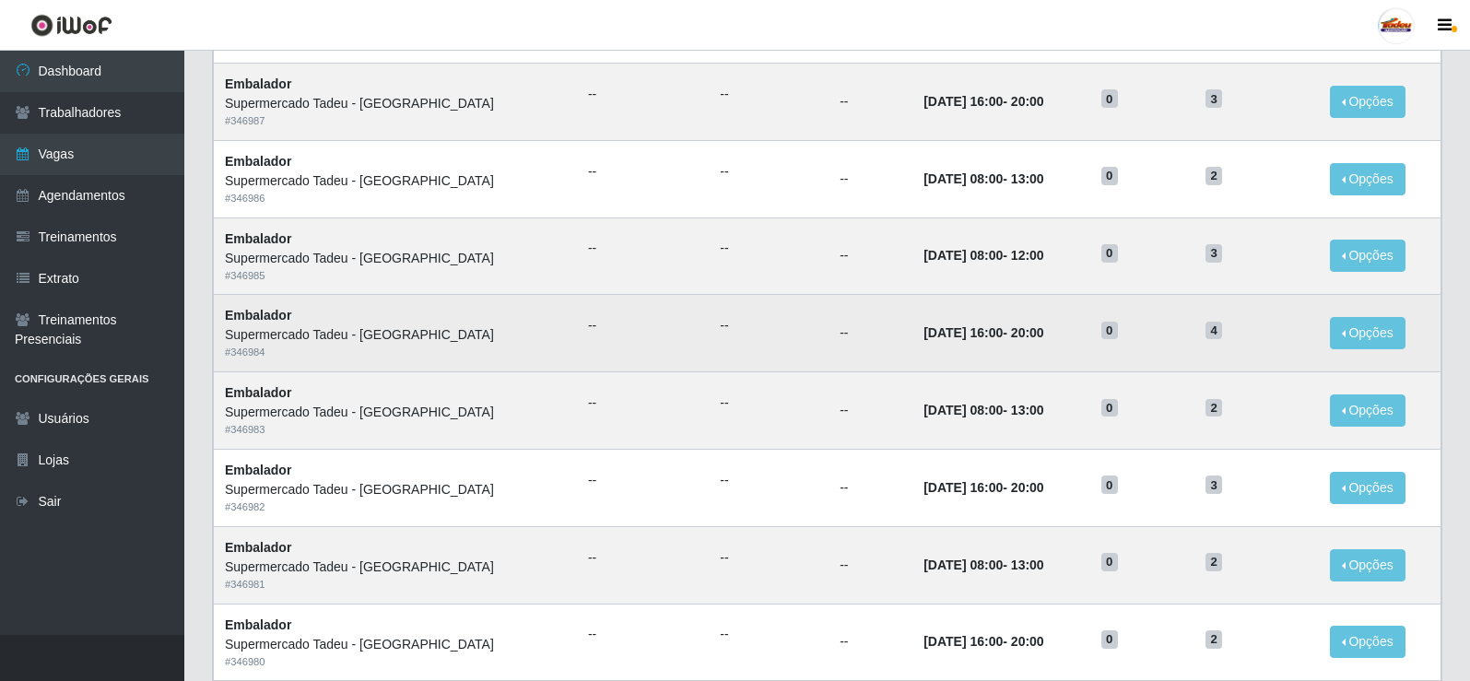
click at [941, 312] on td "[DATE] 16:00 - 20:00" at bounding box center [1001, 333] width 178 height 77
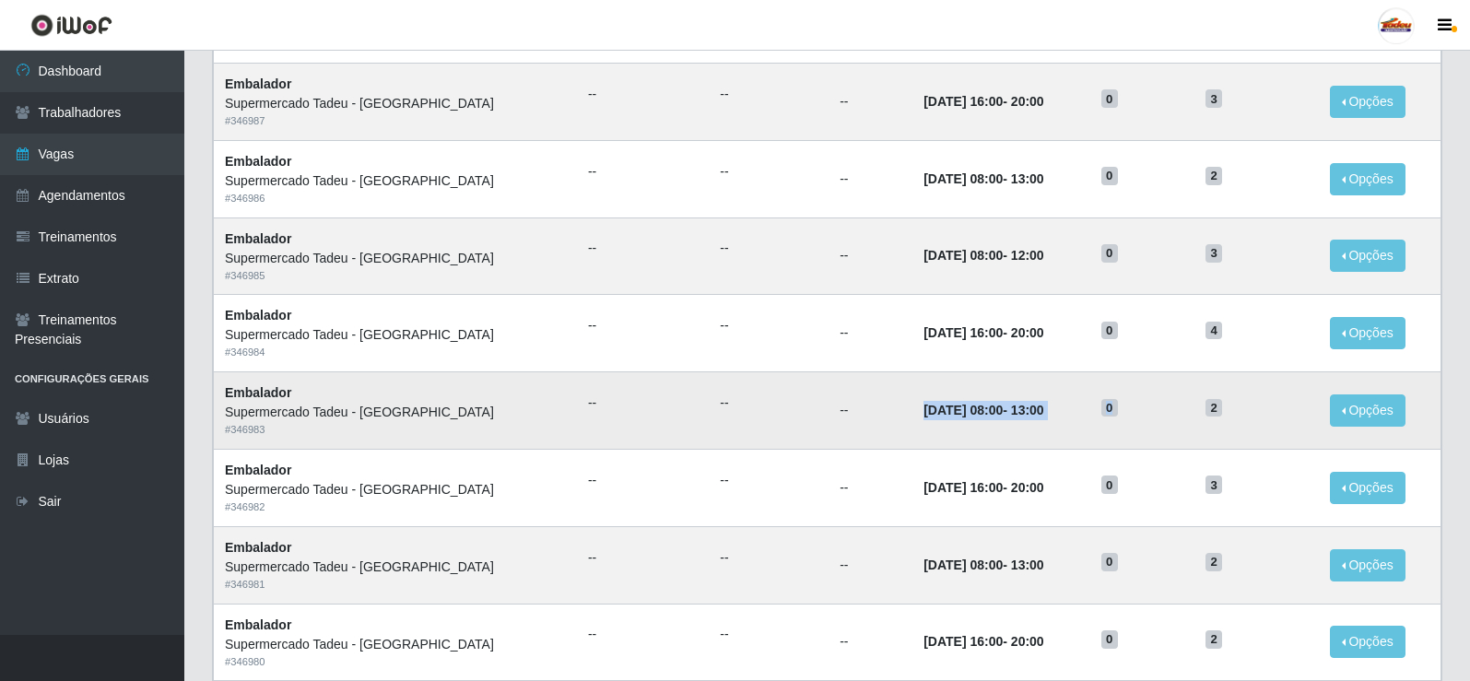
drag, startPoint x: 819, startPoint y: 405, endPoint x: 1194, endPoint y: 402, distance: 374.2
click at [1193, 402] on tr "Embalador Supermercado Tadeu - [GEOGRAPHIC_DATA] # 346983 -- -- -- [DATE] 08:00…" at bounding box center [828, 410] width 1228 height 77
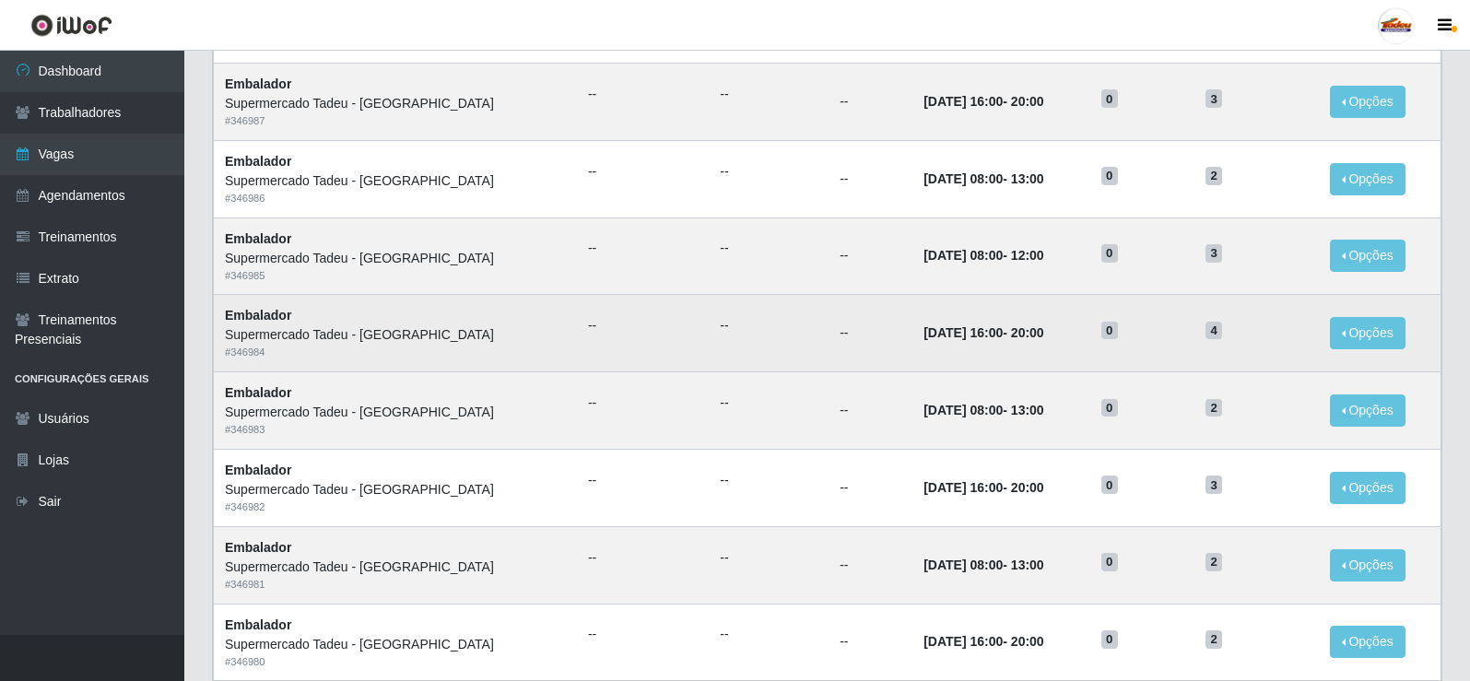
drag, startPoint x: 935, startPoint y: 302, endPoint x: 886, endPoint y: 347, distance: 65.9
click at [935, 302] on td "[DATE] 16:00 - 20:00" at bounding box center [1001, 333] width 178 height 77
drag, startPoint x: 824, startPoint y: 339, endPoint x: 1187, endPoint y: 339, distance: 363.1
click at [1187, 339] on tr "Embalador Supermercado Tadeu - [GEOGRAPHIC_DATA] # 346984 -- -- -- [DATE] 16:00…" at bounding box center [828, 333] width 1228 height 77
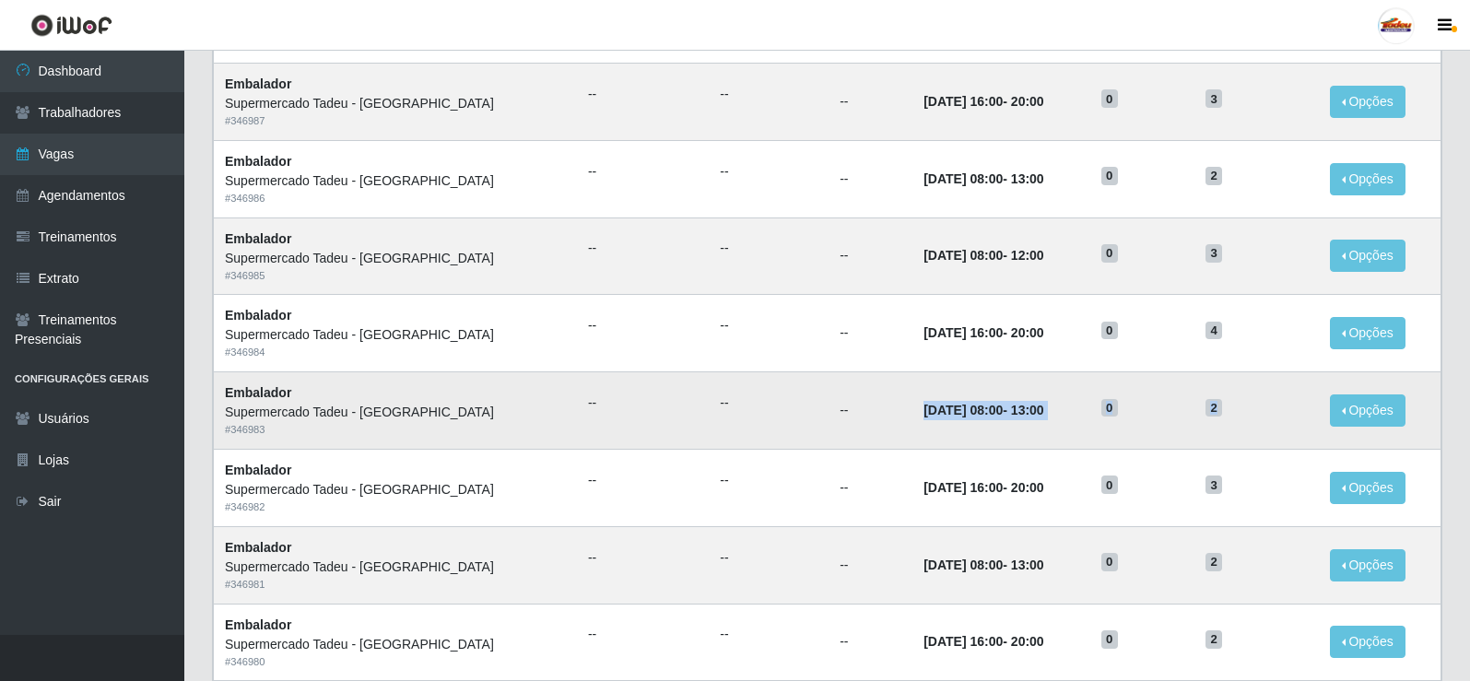
drag, startPoint x: 853, startPoint y: 406, endPoint x: 1224, endPoint y: 406, distance: 370.5
click at [1224, 406] on tr "Embalador Supermercado Tadeu - [GEOGRAPHIC_DATA] # 346983 -- -- -- [DATE] 08:00…" at bounding box center [828, 410] width 1228 height 77
click at [1214, 412] on span "2" at bounding box center [1214, 408] width 17 height 18
drag, startPoint x: 1230, startPoint y: 411, endPoint x: 950, endPoint y: 421, distance: 280.4
click at [953, 421] on tr "Embalador Supermercado Tadeu - [GEOGRAPHIC_DATA] # 346983 -- -- -- [DATE] 08:00…" at bounding box center [828, 410] width 1228 height 77
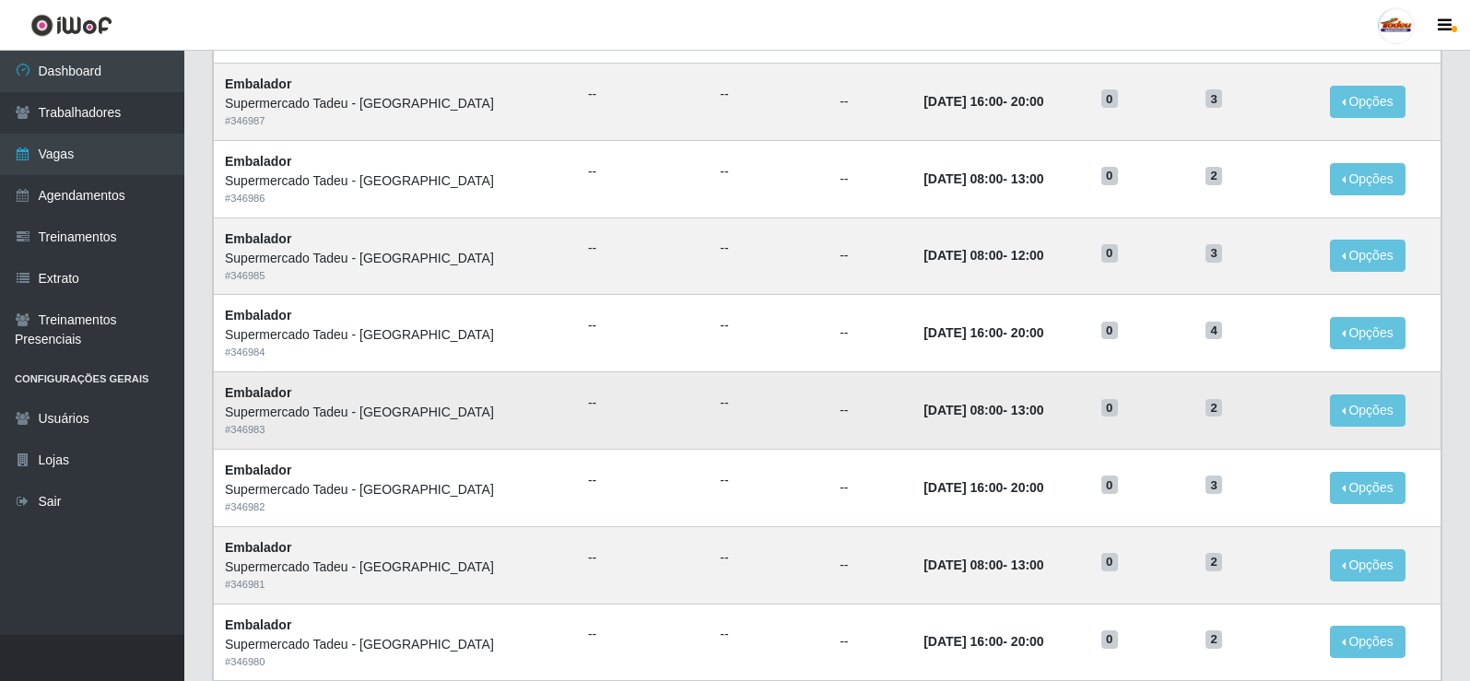
click at [947, 418] on time "[DATE] 08:00" at bounding box center [963, 410] width 79 height 15
drag, startPoint x: 937, startPoint y: 416, endPoint x: 1023, endPoint y: 418, distance: 85.8
click at [1023, 418] on td "[DATE] 08:00 - 13:00" at bounding box center [1001, 410] width 178 height 77
click at [91, 111] on link "Trabalhadores" at bounding box center [92, 112] width 184 height 41
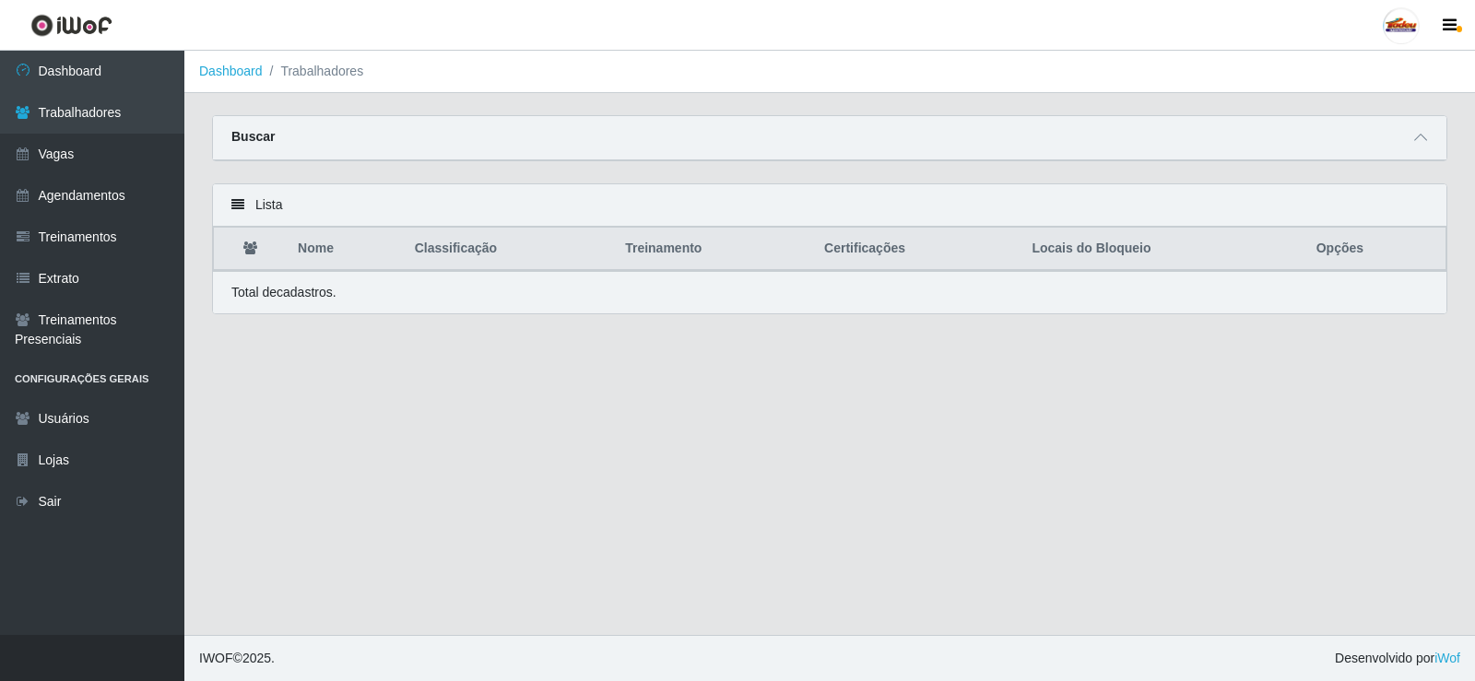
click at [366, 212] on div "Lista" at bounding box center [829, 205] width 1233 height 42
drag, startPoint x: 306, startPoint y: 217, endPoint x: 323, endPoint y: 224, distance: 18.2
click at [312, 219] on div "Lista" at bounding box center [829, 205] width 1233 height 42
click at [304, 248] on th "Nome" at bounding box center [345, 249] width 117 height 43
click at [257, 248] on icon at bounding box center [250, 247] width 14 height 13
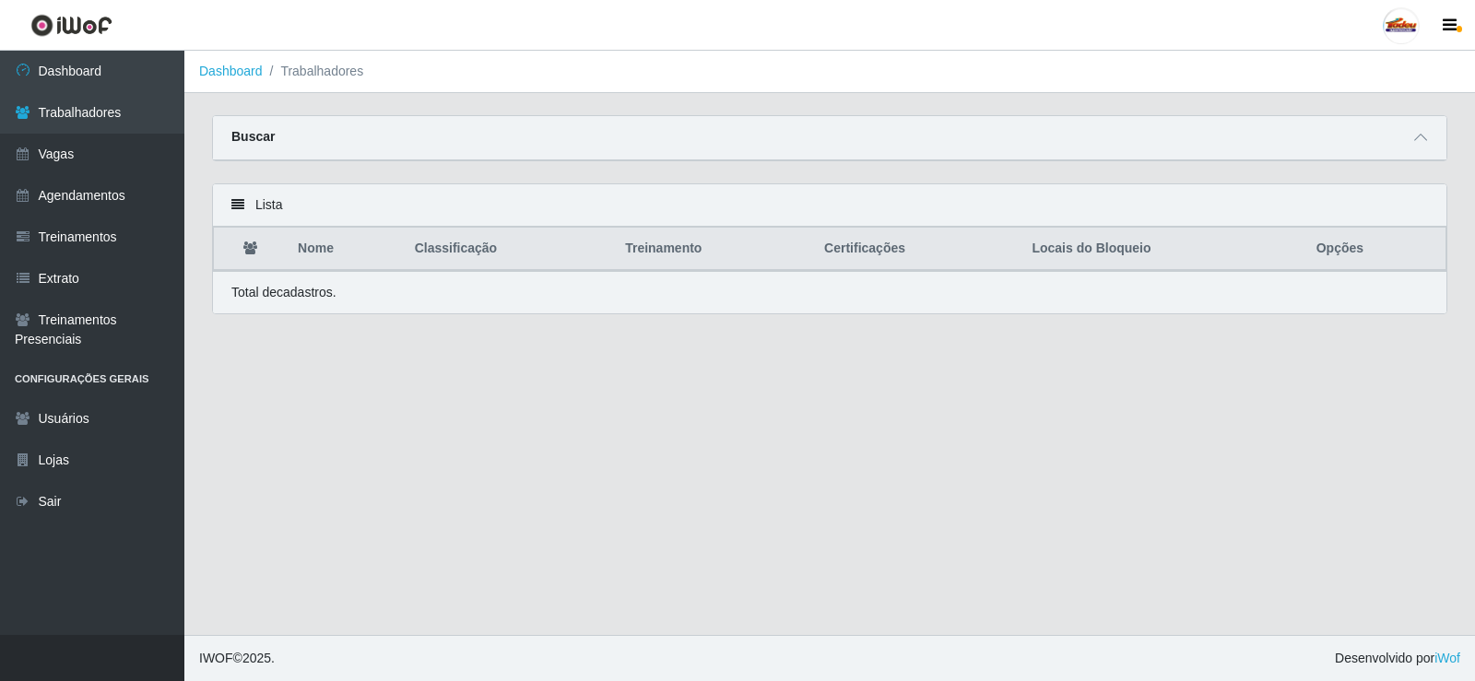
click at [244, 144] on strong "Buscar" at bounding box center [252, 136] width 43 height 15
click at [375, 126] on div "Buscar" at bounding box center [829, 138] width 1233 height 44
drag, startPoint x: 1410, startPoint y: 136, endPoint x: 1369, endPoint y: 145, distance: 42.3
click at [1410, 137] on span at bounding box center [1420, 137] width 22 height 21
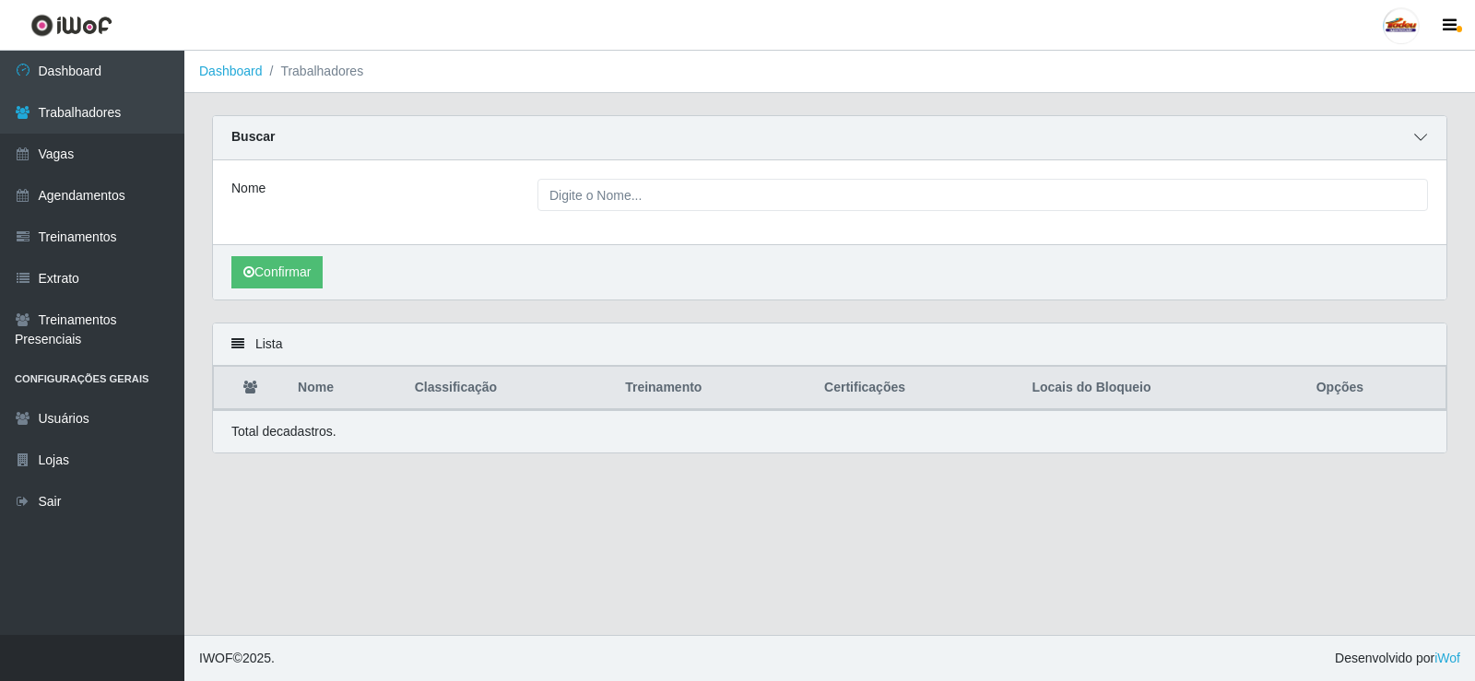
click at [1429, 134] on span at bounding box center [1420, 137] width 22 height 21
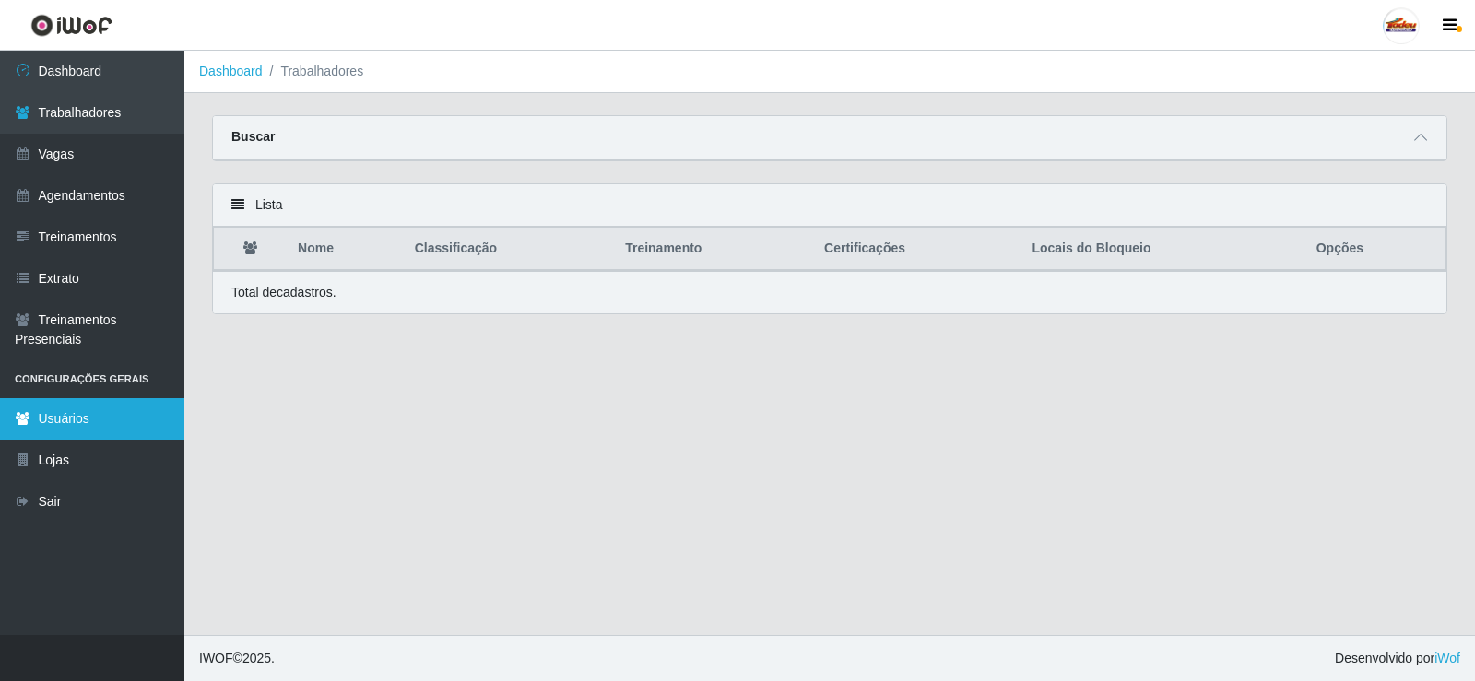
click at [79, 410] on link "Usuários" at bounding box center [92, 418] width 184 height 41
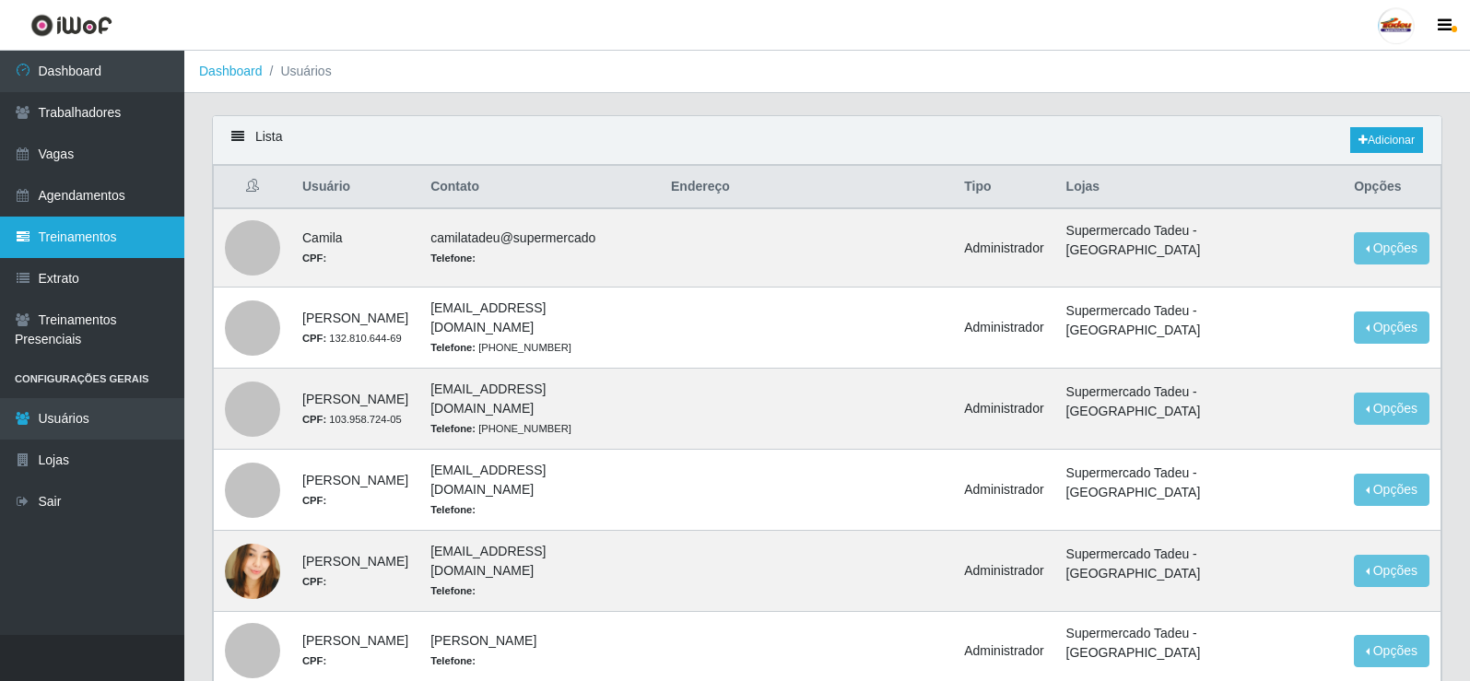
click at [69, 240] on link "Treinamentos" at bounding box center [92, 237] width 184 height 41
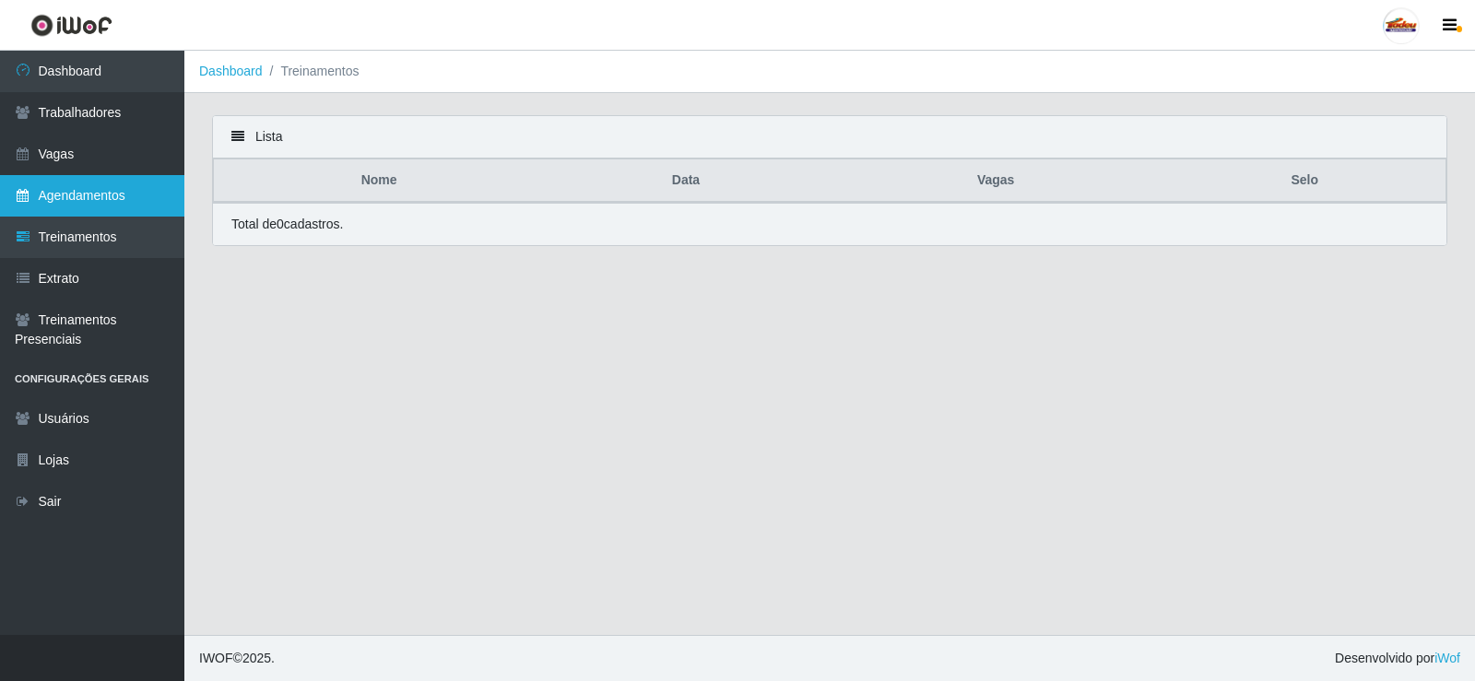
click at [76, 207] on link "Agendamentos" at bounding box center [92, 195] width 184 height 41
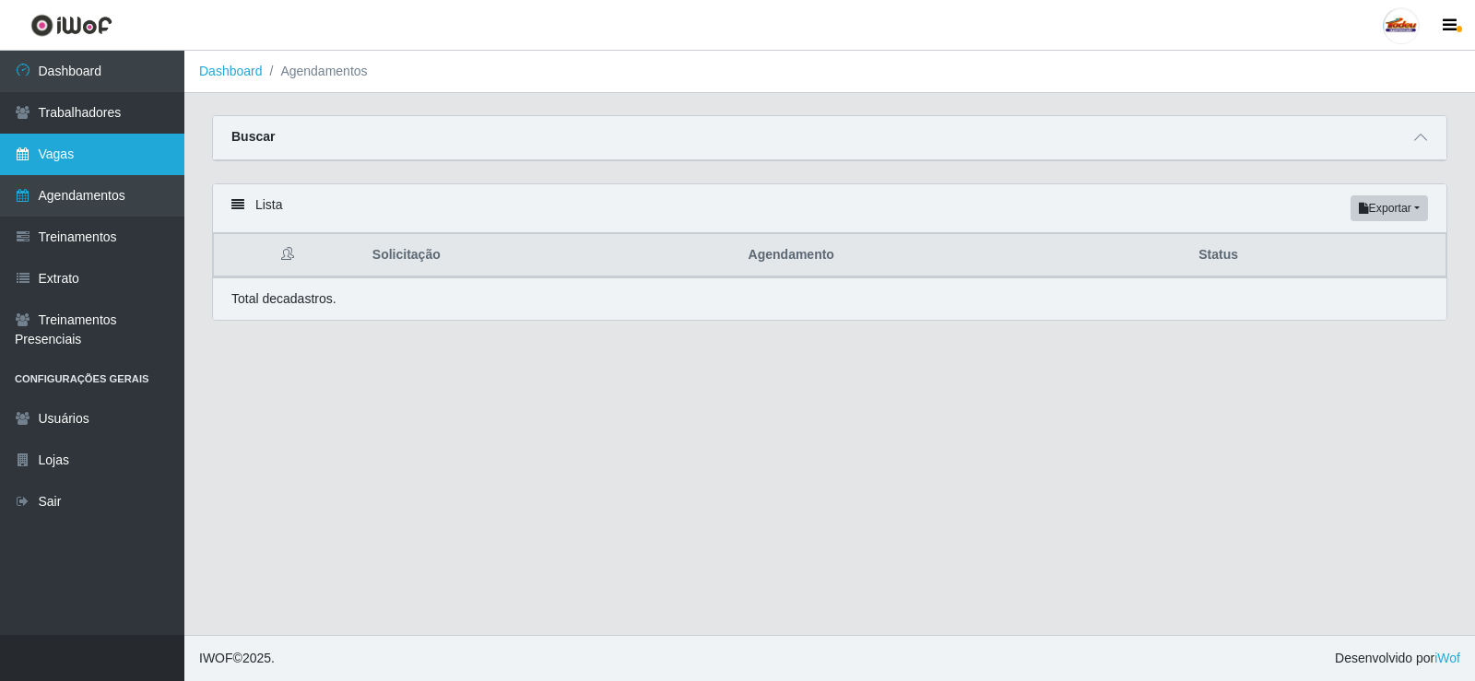
click at [97, 160] on link "Vagas" at bounding box center [92, 154] width 184 height 41
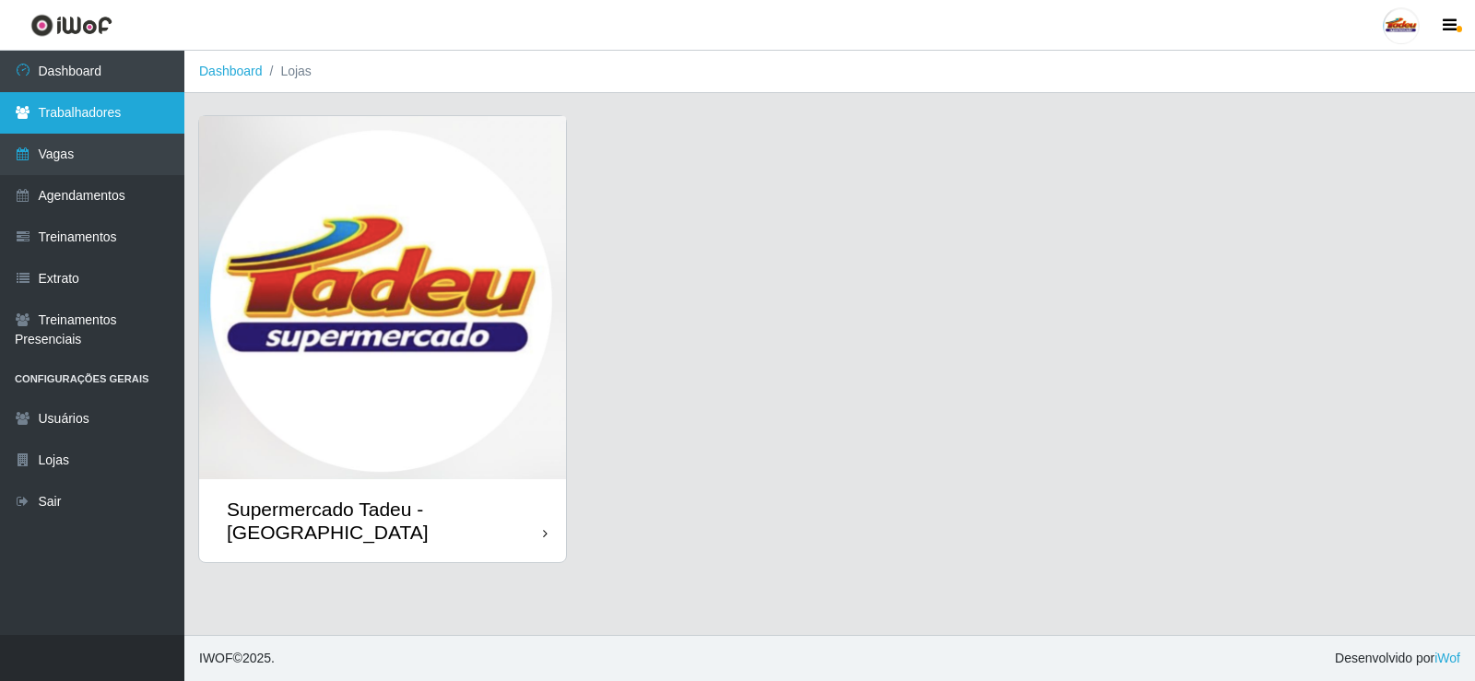
click at [100, 123] on link "Trabalhadores" at bounding box center [92, 112] width 184 height 41
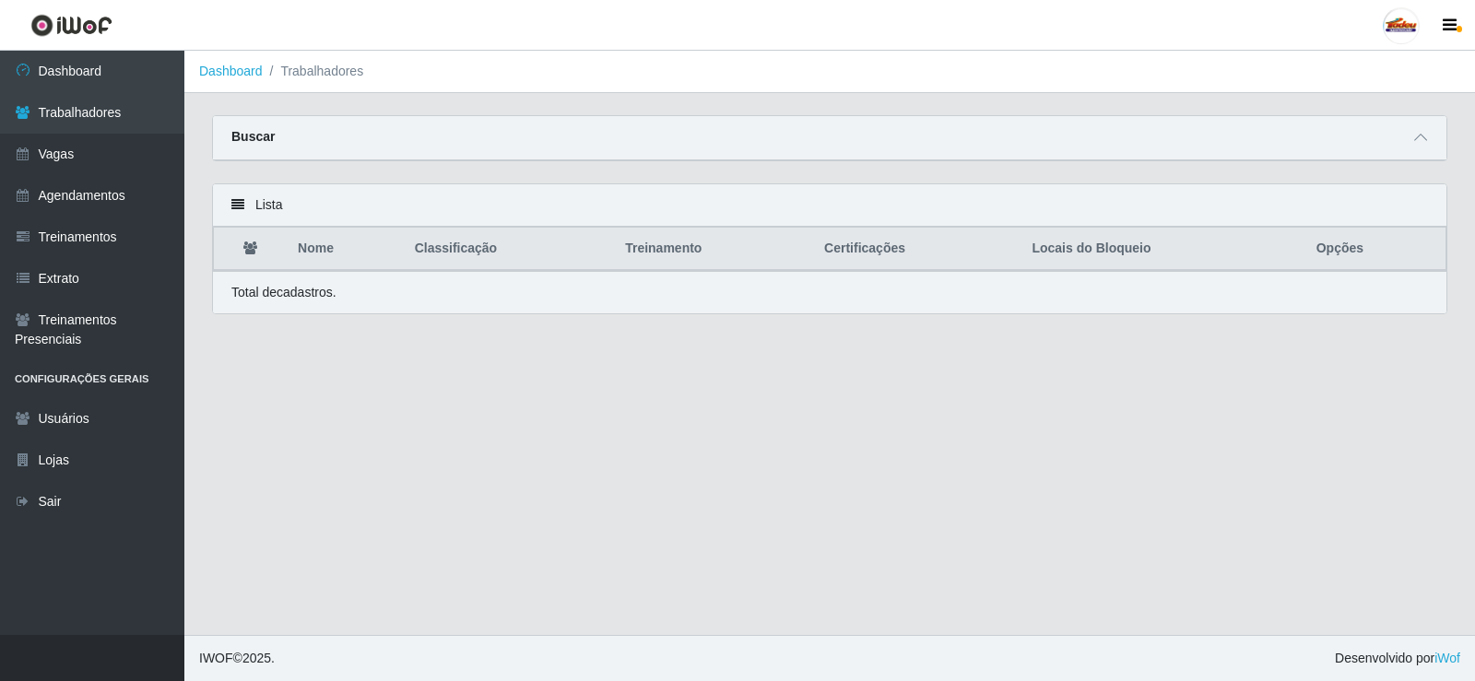
click at [321, 297] on p "Total de cadastros." at bounding box center [283, 292] width 105 height 19
click at [112, 62] on link "Dashboard" at bounding box center [92, 71] width 184 height 41
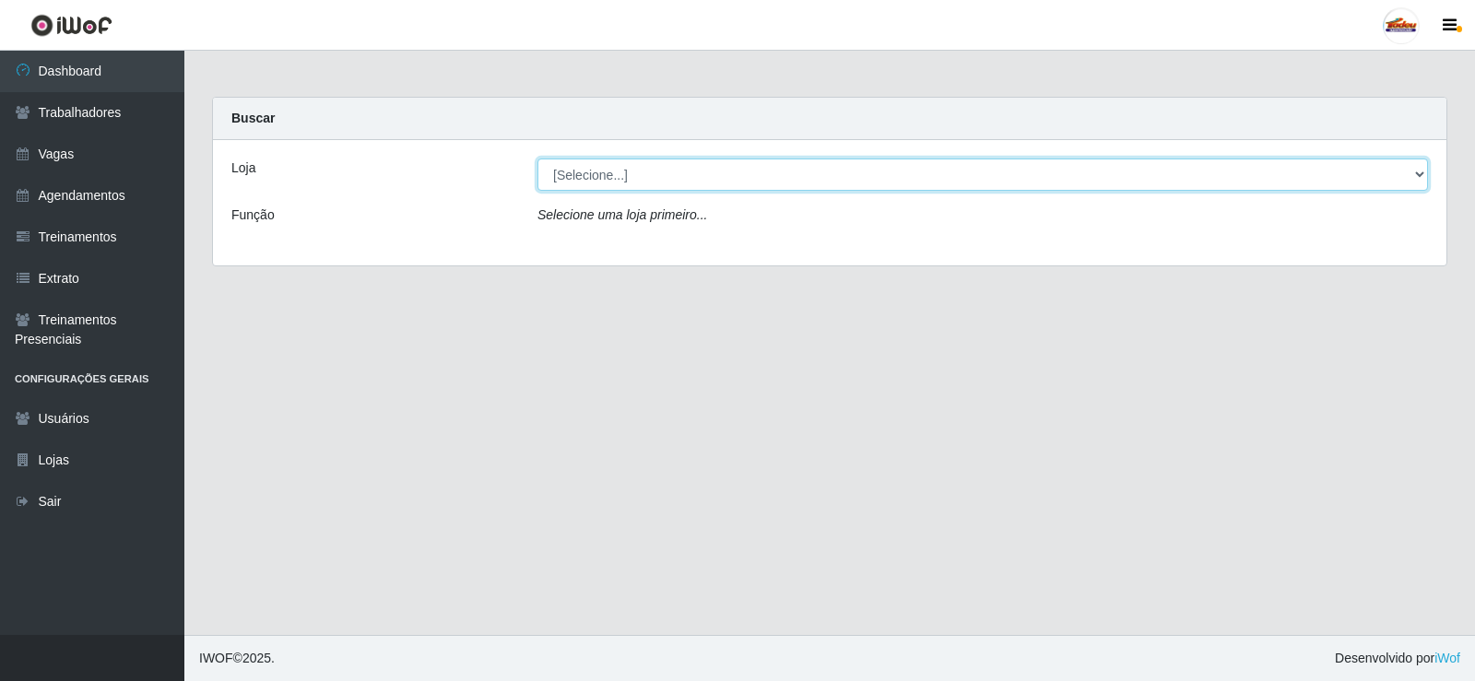
click at [566, 176] on select "[Selecione...] Supermercado Tadeu - [GEOGRAPHIC_DATA]" at bounding box center [982, 175] width 890 height 32
select select "195"
click at [537, 159] on select "[Selecione...] Supermercado Tadeu - [GEOGRAPHIC_DATA]" at bounding box center [982, 175] width 890 height 32
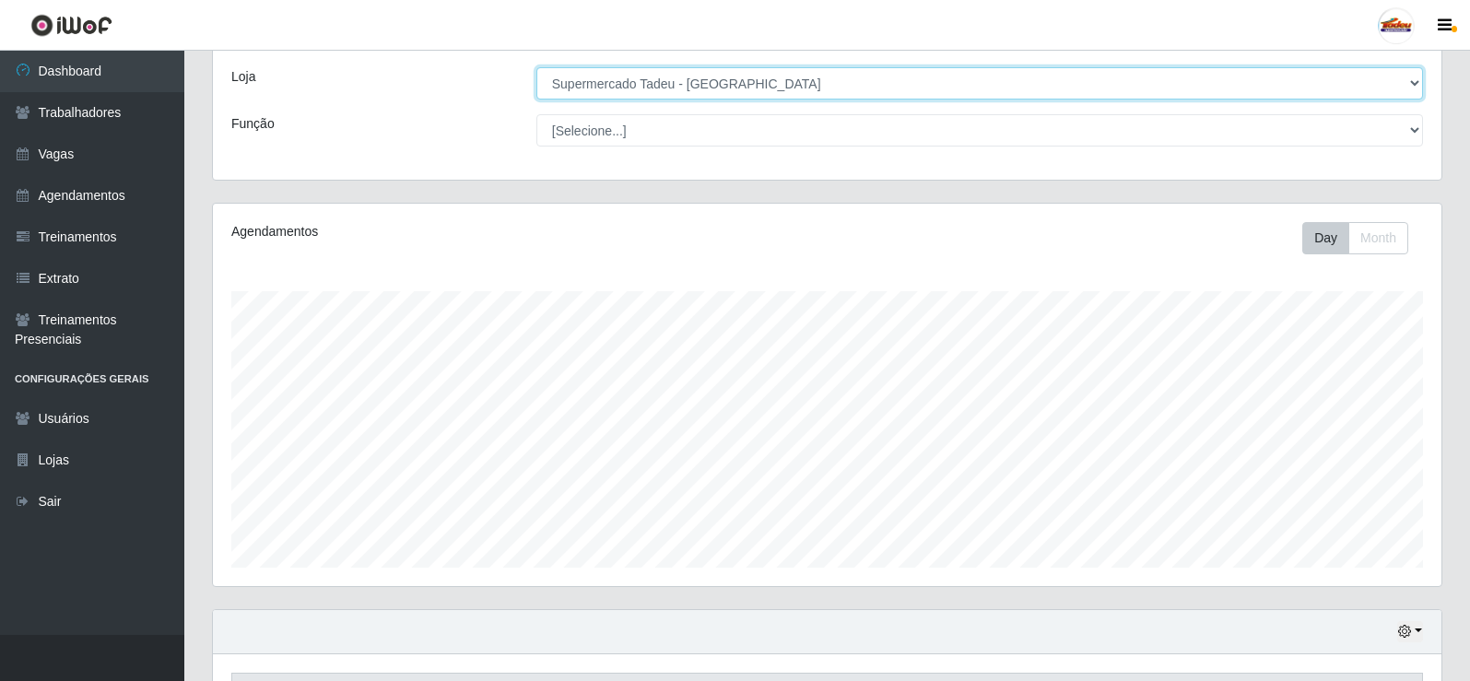
scroll to position [379, 0]
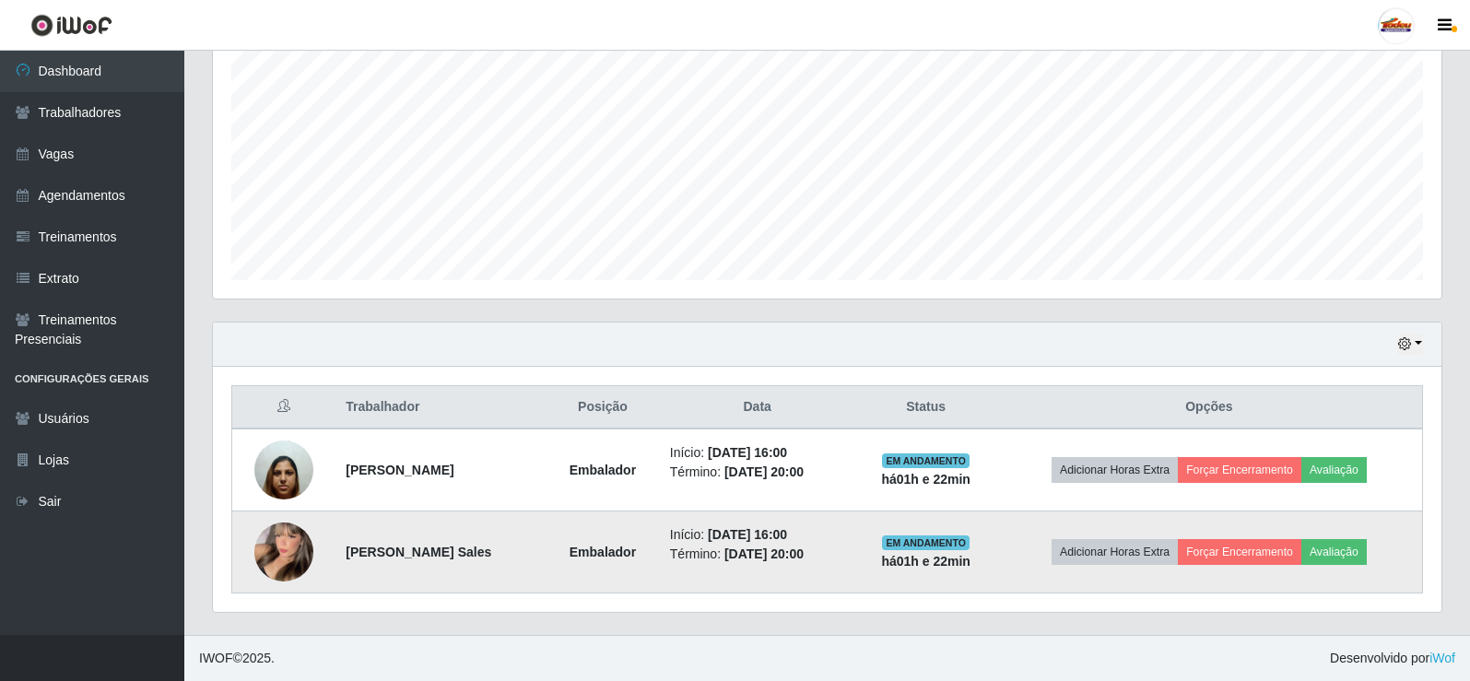
click at [274, 560] on img at bounding box center [283, 552] width 59 height 81
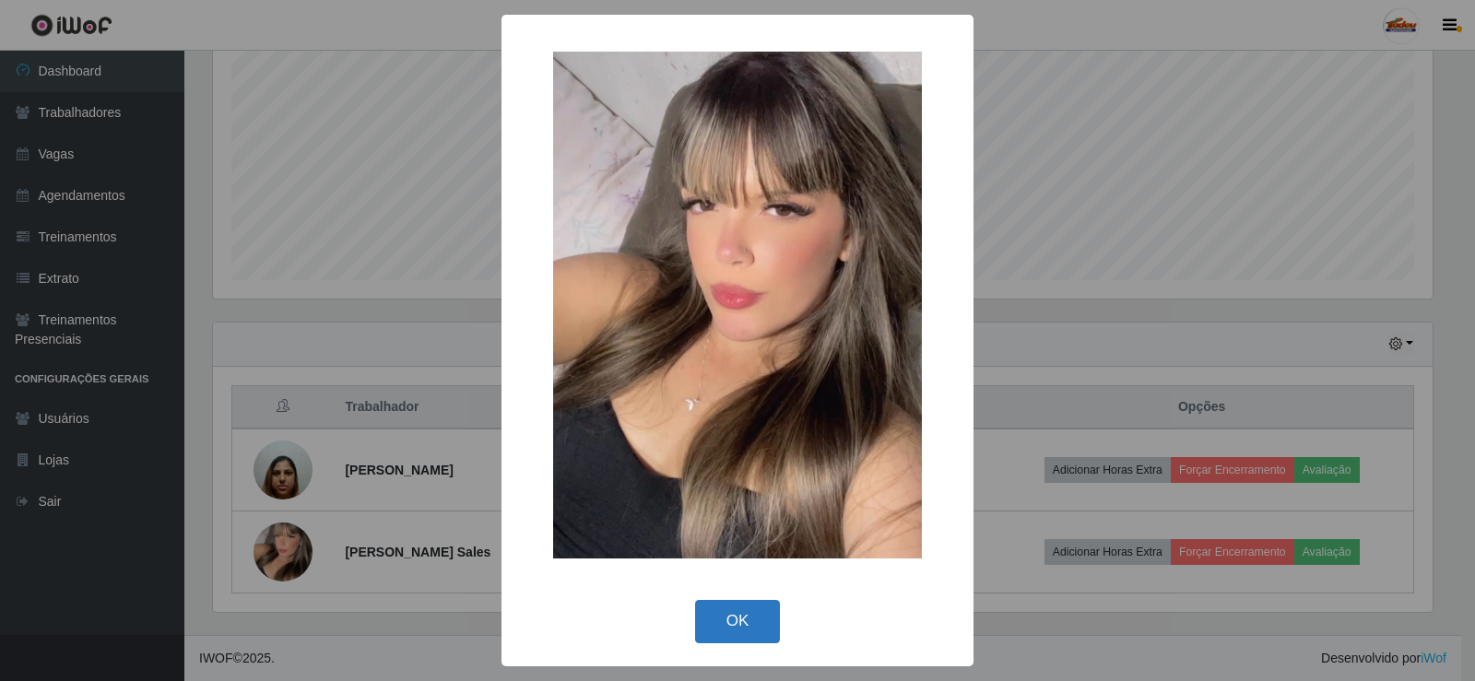
click at [746, 623] on button "OK" at bounding box center [738, 621] width 86 height 43
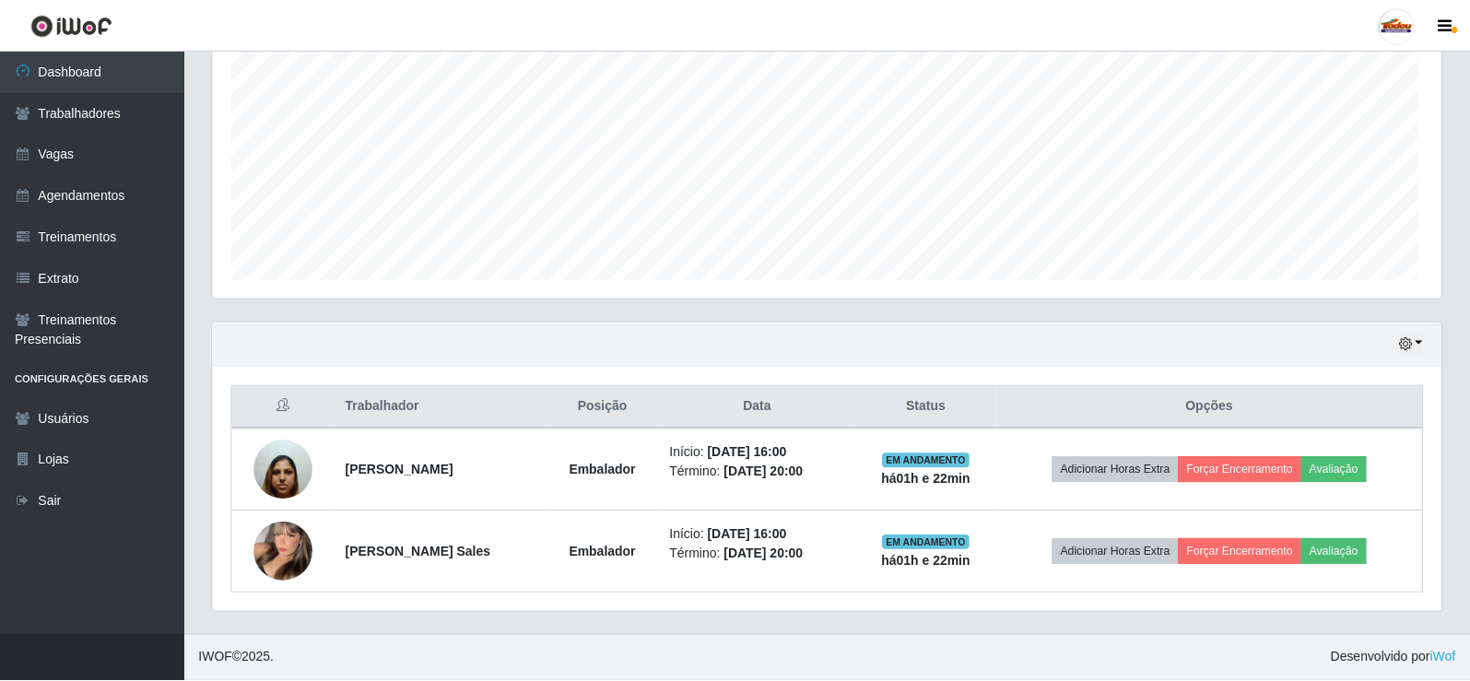
scroll to position [383, 1229]
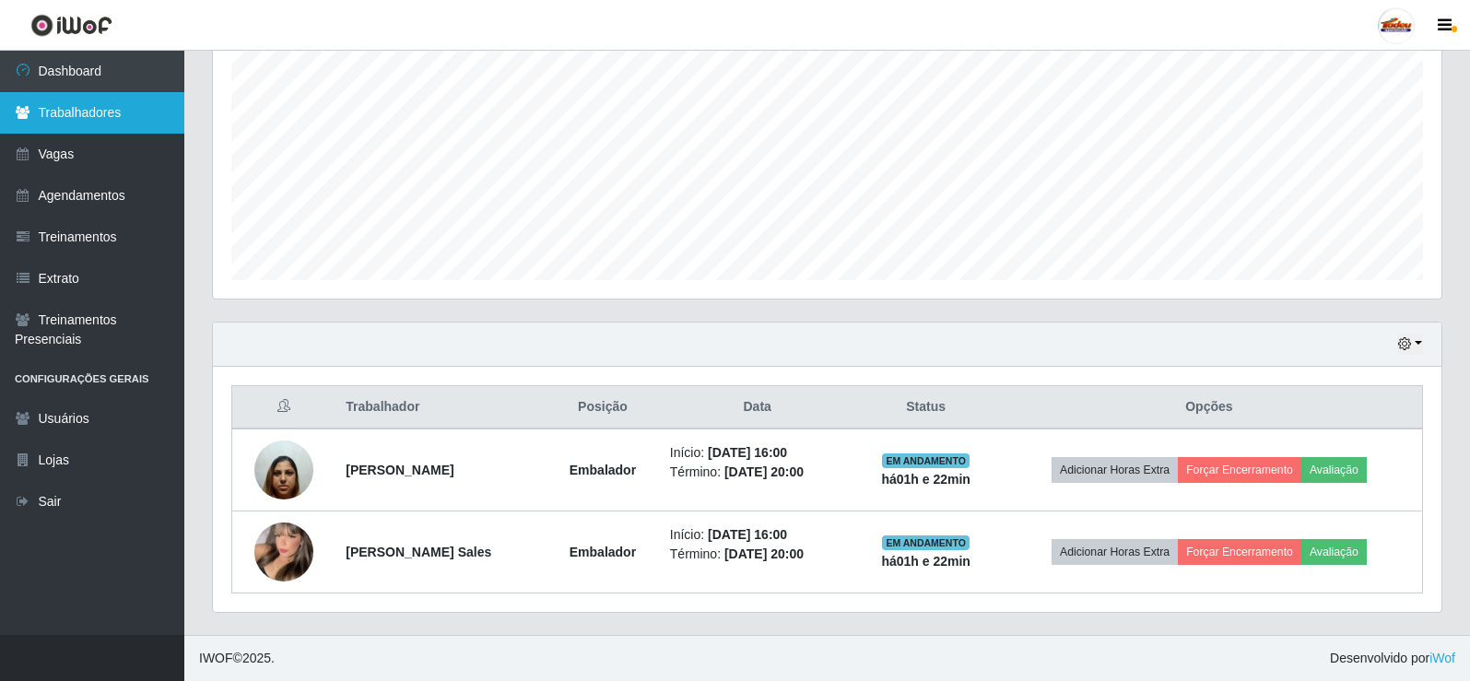
click at [100, 102] on link "Trabalhadores" at bounding box center [92, 112] width 184 height 41
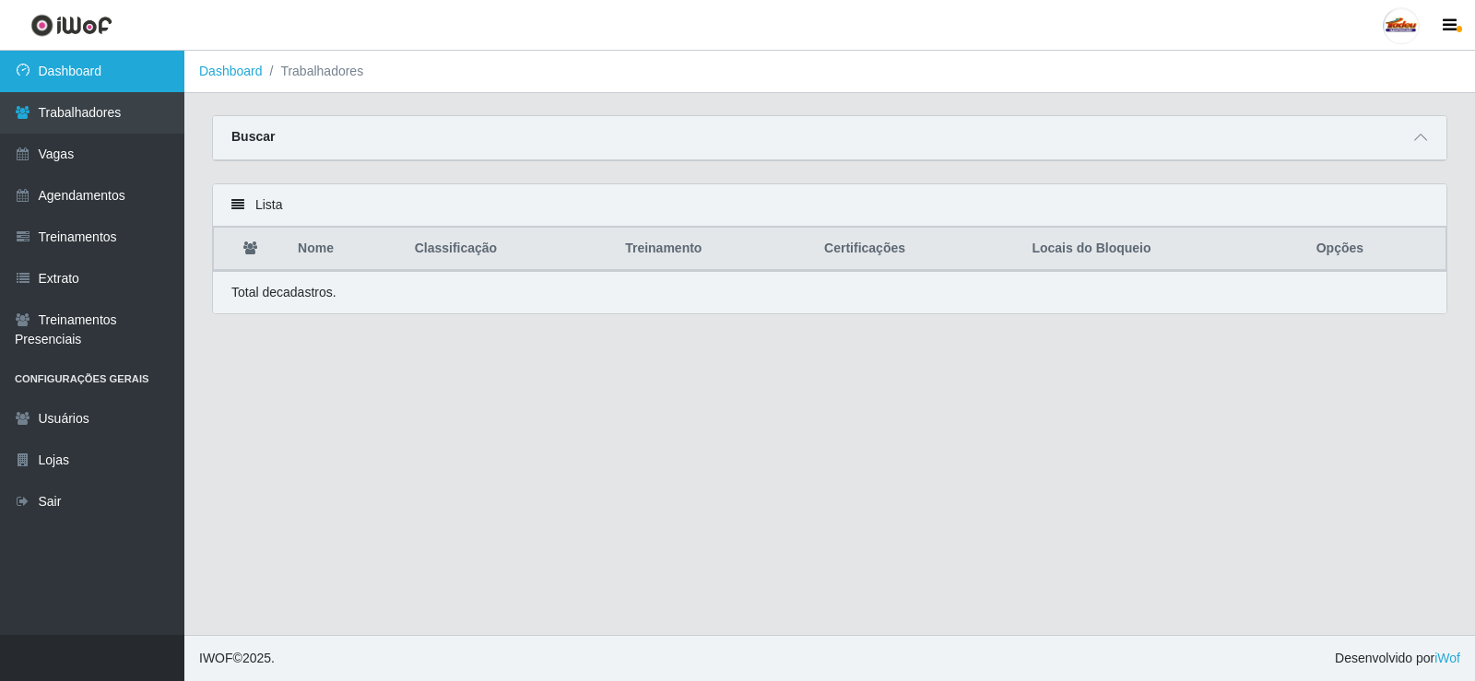
click at [121, 79] on link "Dashboard" at bounding box center [92, 71] width 184 height 41
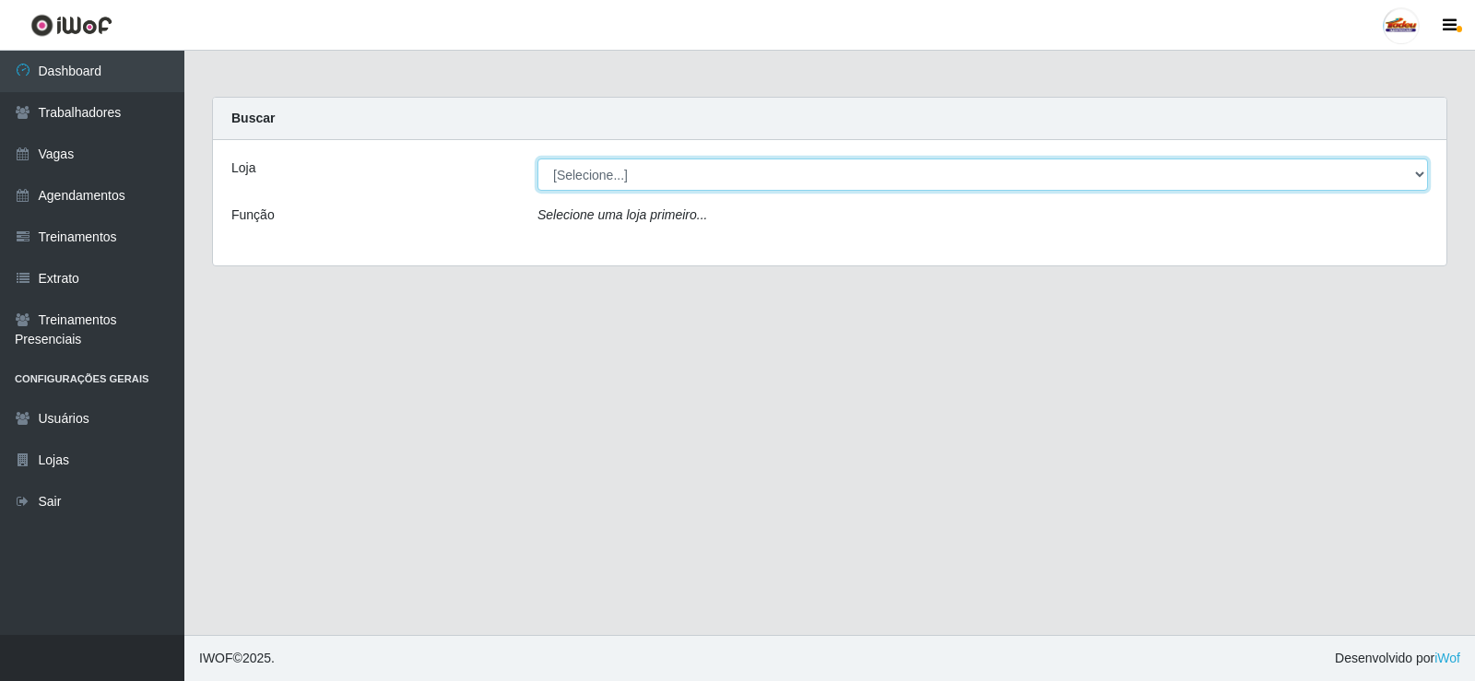
click at [657, 181] on select "[Selecione...] Supermercado Tadeu - [GEOGRAPHIC_DATA]" at bounding box center [982, 175] width 890 height 32
select select "195"
click at [537, 159] on select "[Selecione...] Supermercado Tadeu - [GEOGRAPHIC_DATA]" at bounding box center [982, 175] width 890 height 32
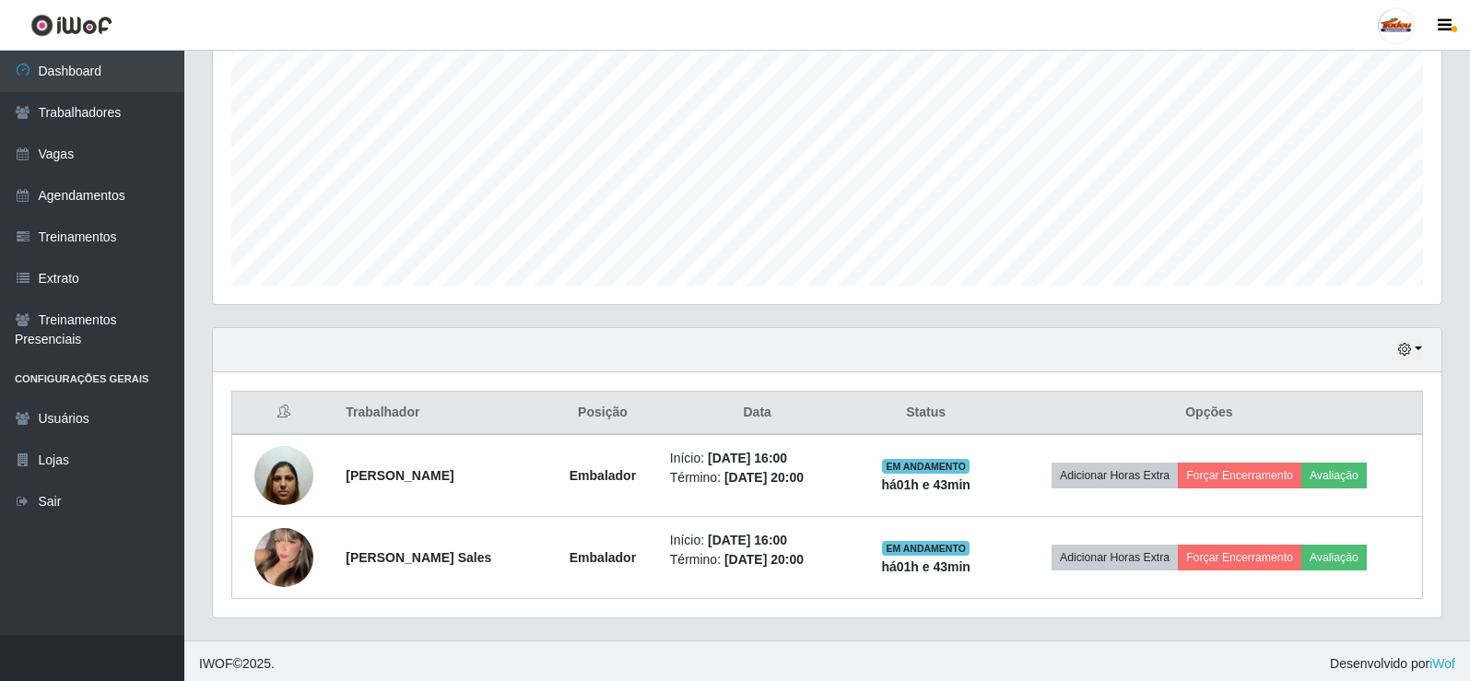
scroll to position [379, 0]
